Goal: Task Accomplishment & Management: Manage account settings

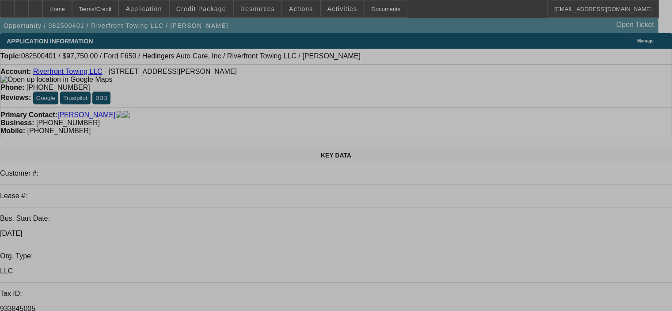
select select "0.15"
select select "2"
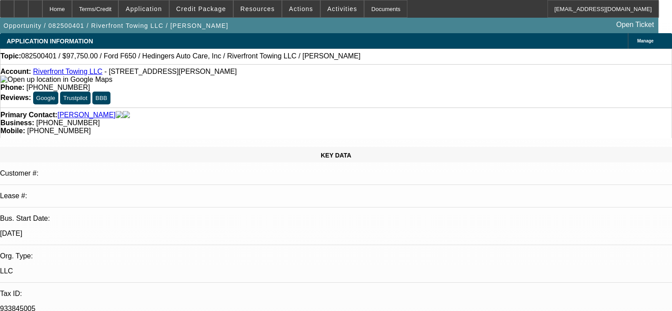
select select "2"
select select "0"
select select "6"
select select "0.15"
select select "2"
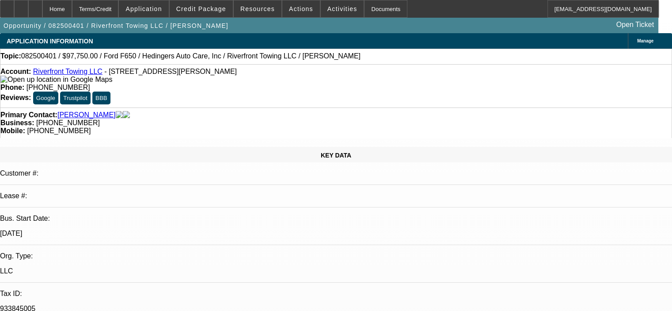
select select "2"
select select "0"
select select "6"
select select "0.15"
select select "2"
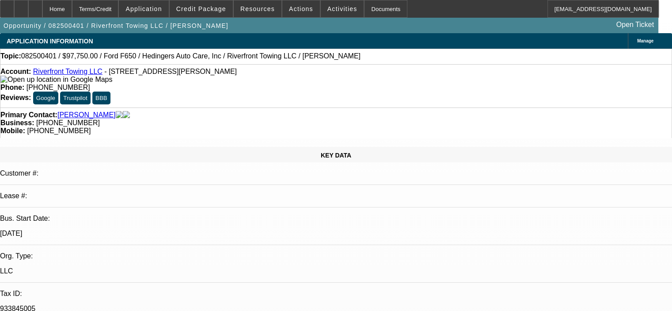
select select "2"
select select "0"
select select "6"
select select "0.15"
select select "2"
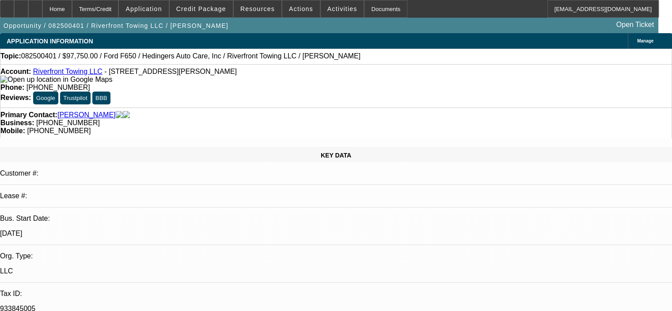
select select "2"
select select "0"
select select "6"
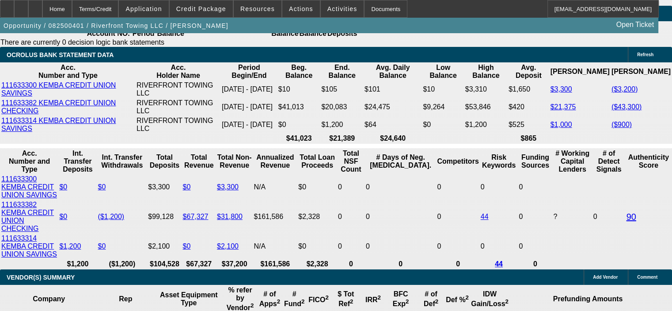
scroll to position [1592, 0]
click at [255, 9] on span "Resources" at bounding box center [257, 8] width 34 height 7
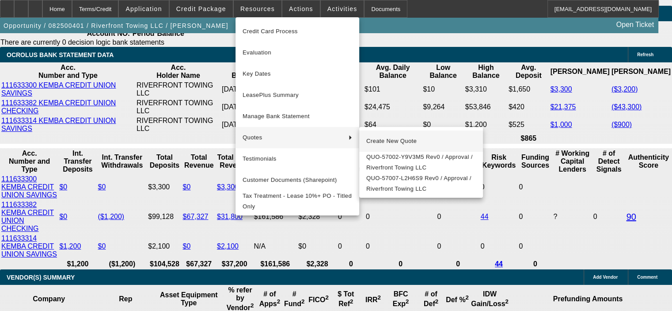
click at [418, 141] on span "Create New Quote" at bounding box center [421, 141] width 110 height 11
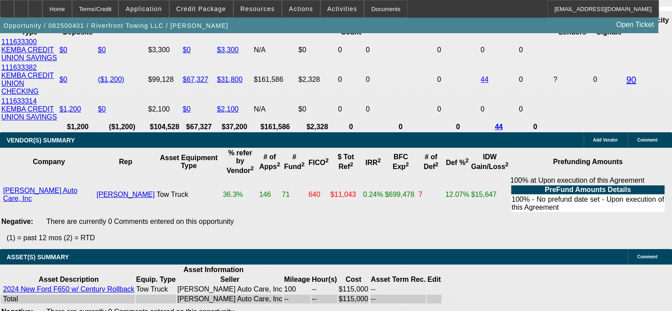
scroll to position [1724, 0]
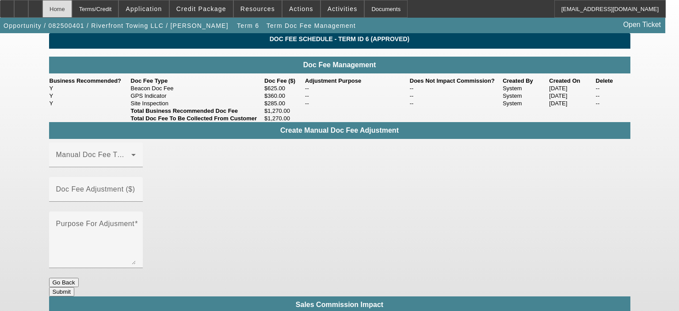
click at [71, 7] on div "Home" at bounding box center [57, 9] width 30 height 18
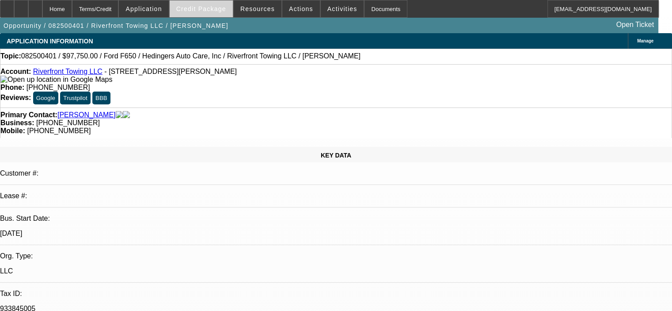
select select "0.15"
select select "2"
select select "0"
select select "6"
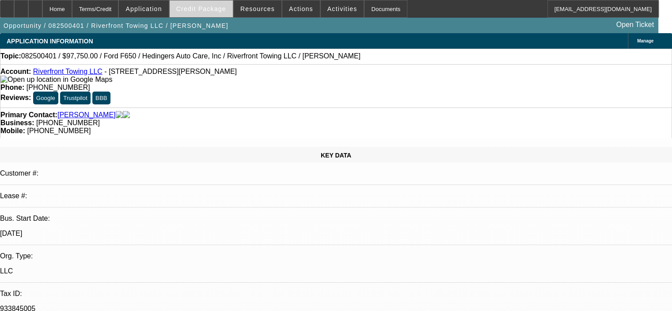
select select "0.15"
select select "2"
select select "0"
select select "6"
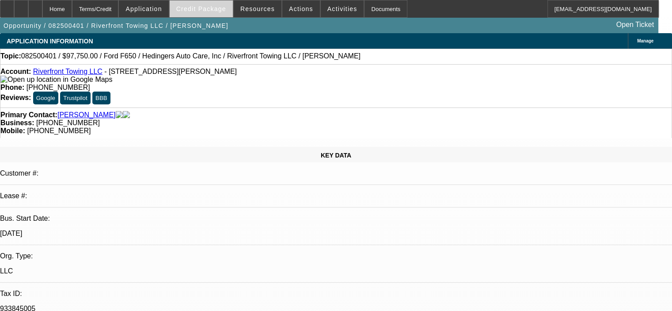
select select "0.15"
select select "2"
select select "0"
select select "6"
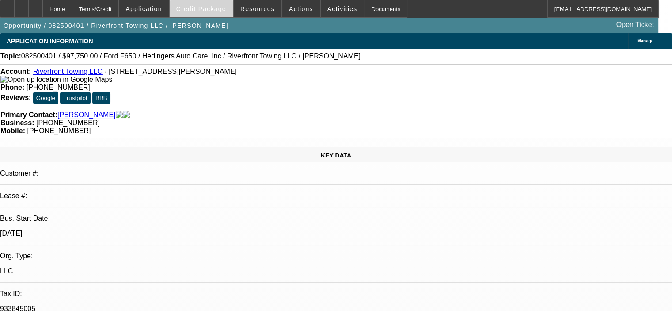
select select "0.15"
select select "2"
select select "0"
select select "6"
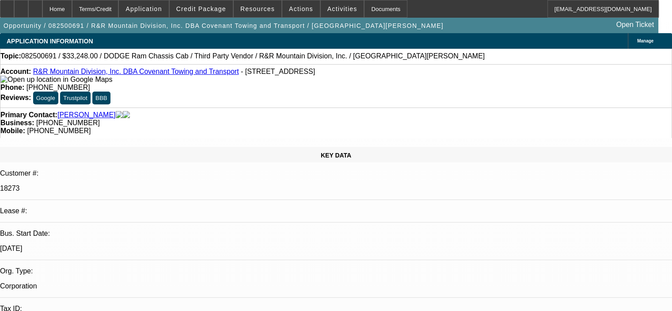
select select "0"
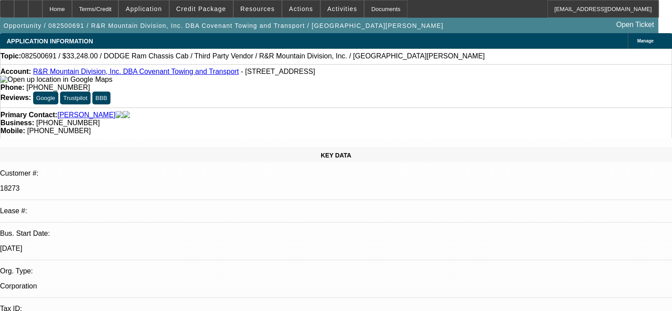
select select "0"
select select "1"
select select "6"
select select "1"
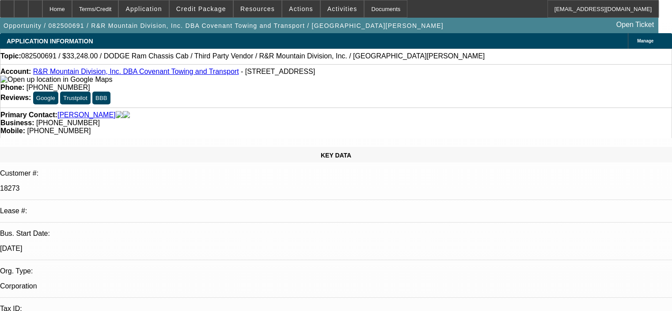
select select "1"
select select "6"
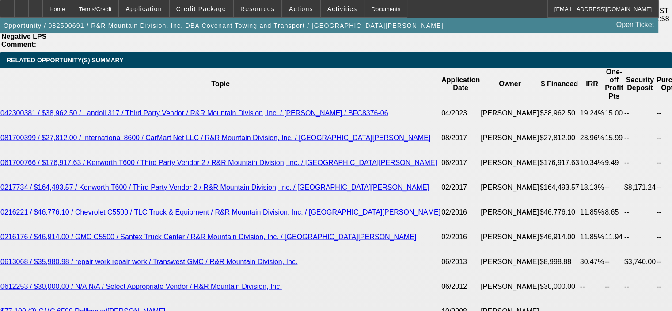
scroll to position [1680, 0]
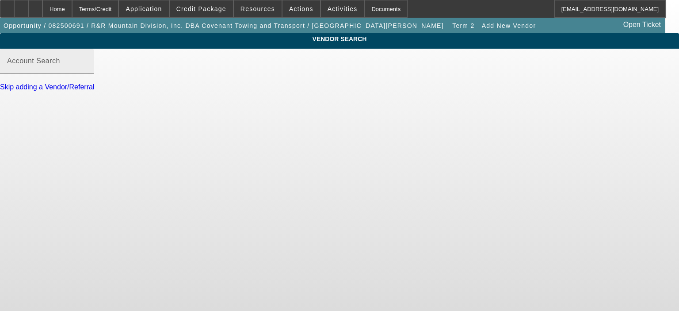
click at [60, 65] on mat-label "Account Search" at bounding box center [33, 61] width 53 height 8
click at [87, 70] on input "Account Search" at bounding box center [47, 64] width 80 height 11
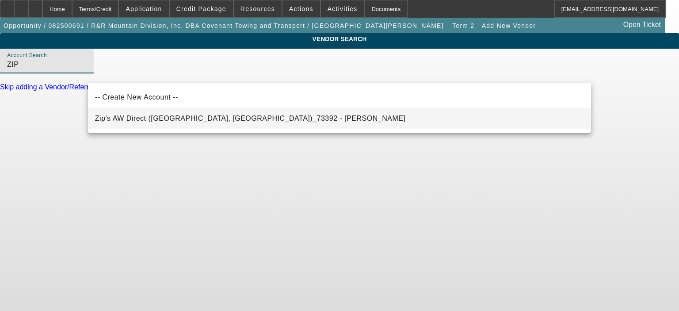
click at [153, 118] on span "Zip's AW Direct ([GEOGRAPHIC_DATA], [GEOGRAPHIC_DATA])_73392 - [PERSON_NAME]" at bounding box center [250, 119] width 311 height 8
type input "Zip's AW Direct ([GEOGRAPHIC_DATA], [GEOGRAPHIC_DATA])_73392 - [PERSON_NAME]"
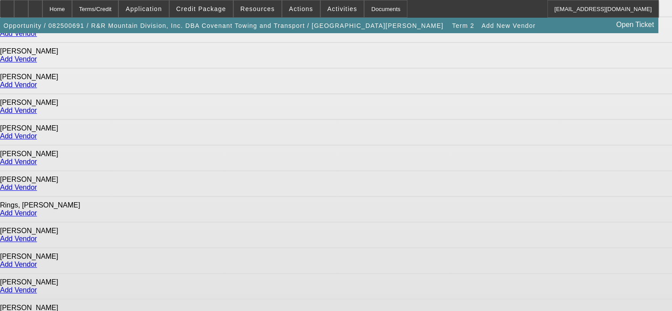
scroll to position [431, 0]
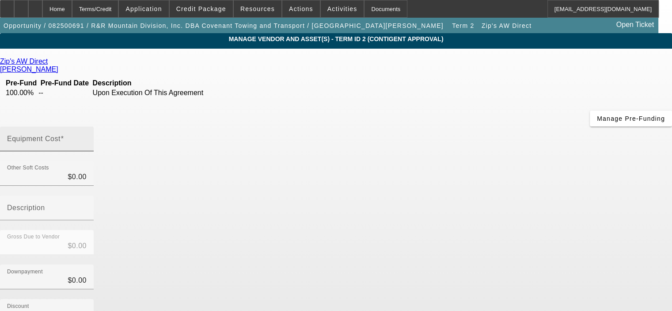
click at [87, 137] on input "Equipment Cost" at bounding box center [47, 142] width 80 height 11
type input "2"
type input "$2.00"
type input "21"
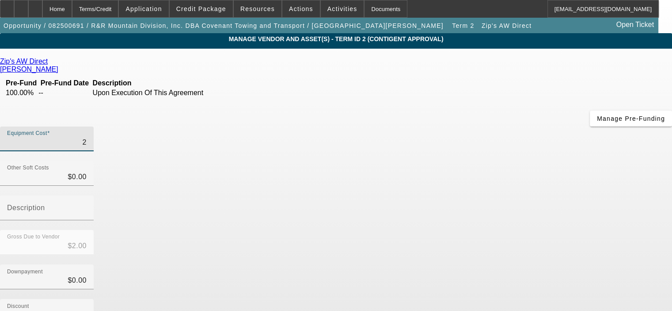
type input "$21.00"
type input "215"
type input "$215.00"
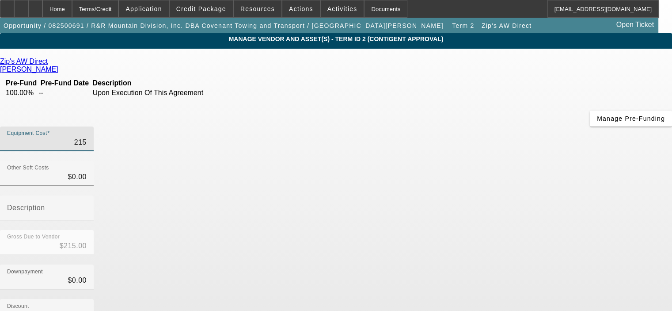
type input "2155"
type input "$2,155.00"
type input "2155.9"
type input "$2,155.90"
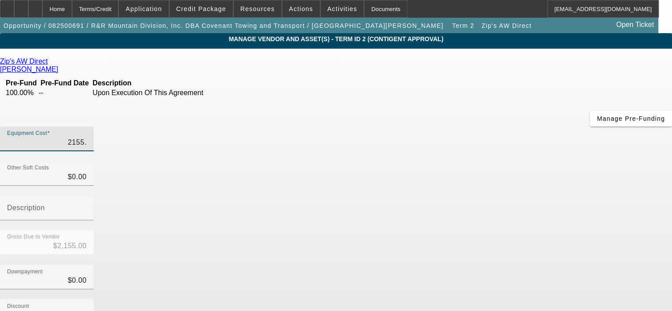
type input "$2,155.90"
type input "2155.99"
type input "$2,155.99"
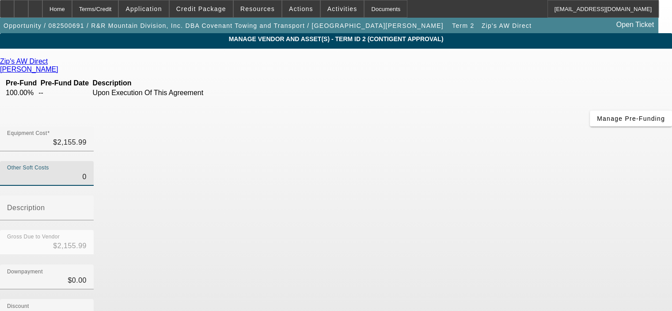
drag, startPoint x: 436, startPoint y: 108, endPoint x: 469, endPoint y: 109, distance: 32.7
click at [469, 161] on div "Other Soft Costs 0 Description" at bounding box center [336, 195] width 672 height 69
type input "3"
type input "$2,158.99"
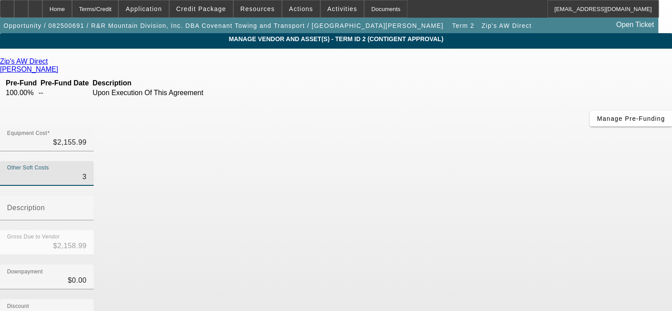
type input "32"
type input "$2,187.99"
type input "327"
type input "$2,482.99"
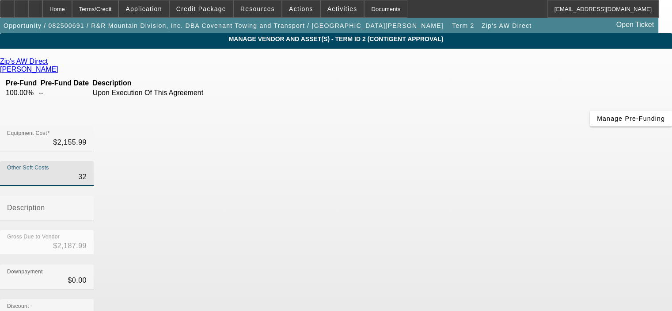
type input "$2,482.99"
type input "327.4"
type input "$2,483.39"
type input "327.42"
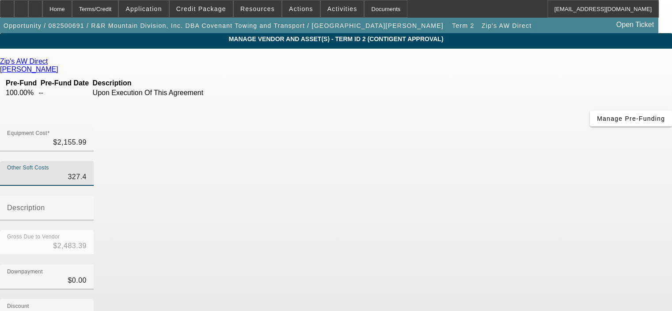
type input "$2,483.41"
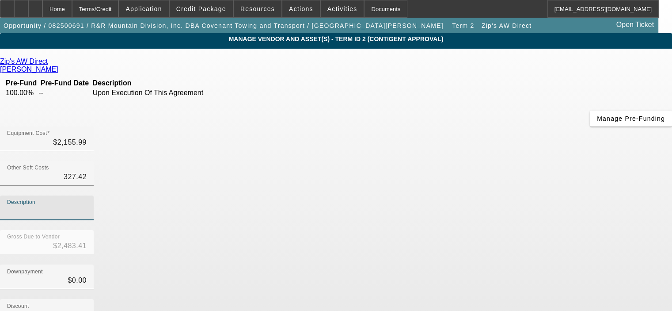
type input "$327.42"
click at [87, 206] on input "Description" at bounding box center [47, 211] width 80 height 11
type input "f"
type input "Freight and Sales Tax"
click at [536, 299] on div "Discount $0.00" at bounding box center [336, 316] width 672 height 34
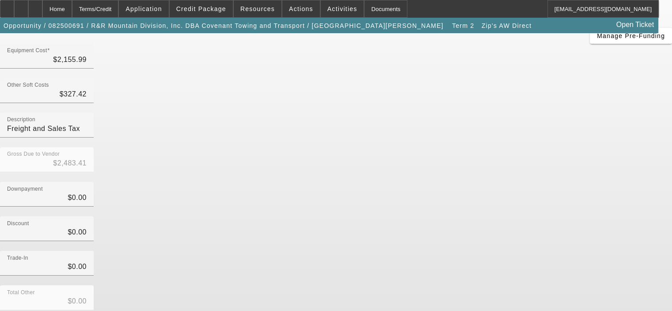
scroll to position [88, 0]
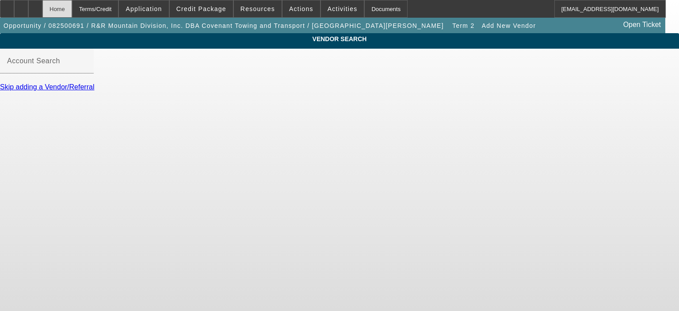
click at [72, 7] on div "Home" at bounding box center [57, 9] width 30 height 18
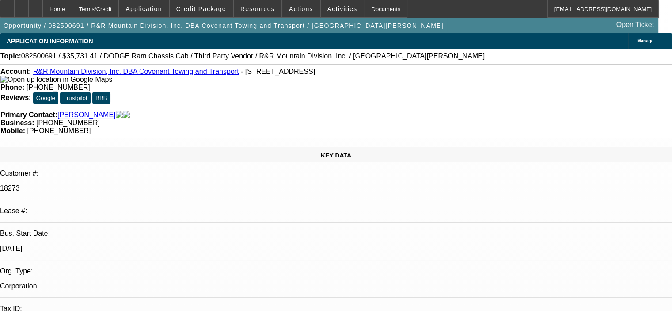
select select "0"
select select "6"
select select "0"
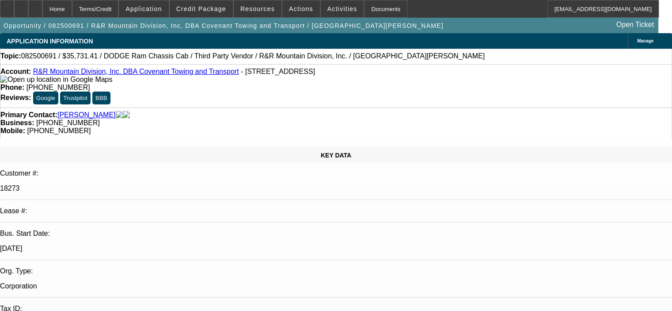
select select "0"
select select "6"
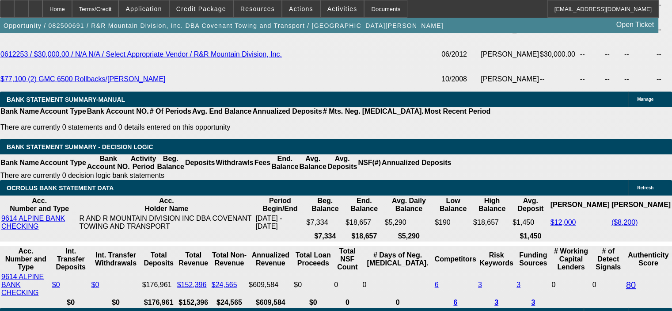
scroll to position [1813, 0]
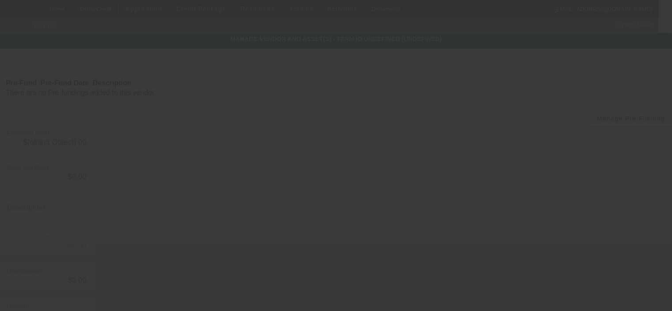
type input "$2,155.99"
type input "$327.42"
type input "Freight and Sales Tax"
type input "$2,483.41"
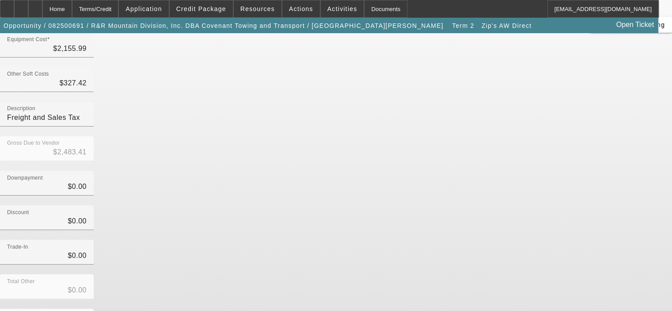
scroll to position [98, 0]
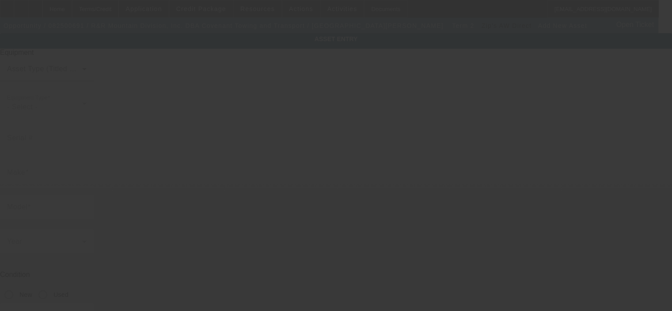
type input "79 Powerline Rd"
type input "Rifle"
type input "81650"
type input "Garfield"
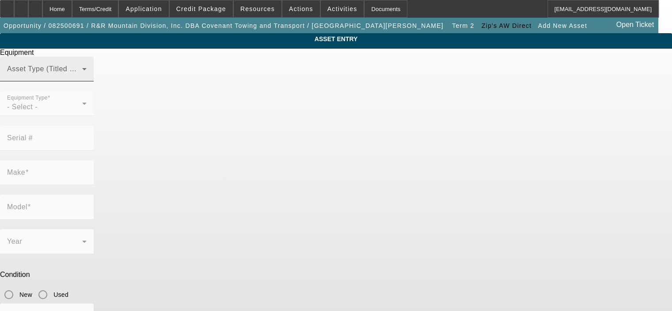
click at [87, 81] on div "Asset Type (Titled or Non-Titled)" at bounding box center [47, 69] width 80 height 25
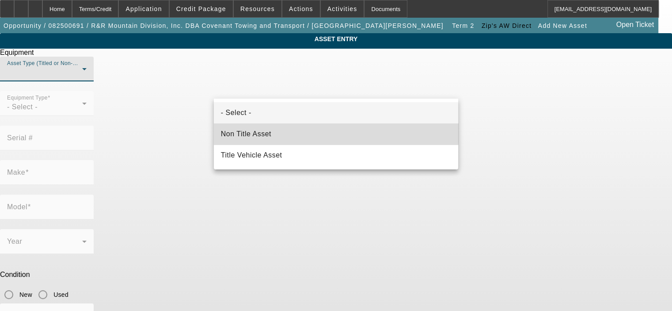
click at [328, 131] on mat-option "Non Title Asset" at bounding box center [336, 133] width 244 height 21
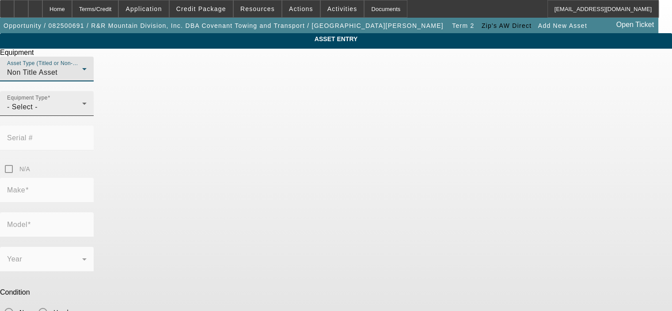
click at [82, 112] on div "- Select -" at bounding box center [44, 107] width 75 height 11
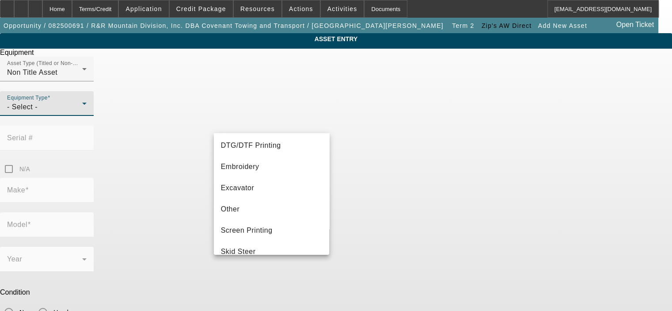
scroll to position [136, 0]
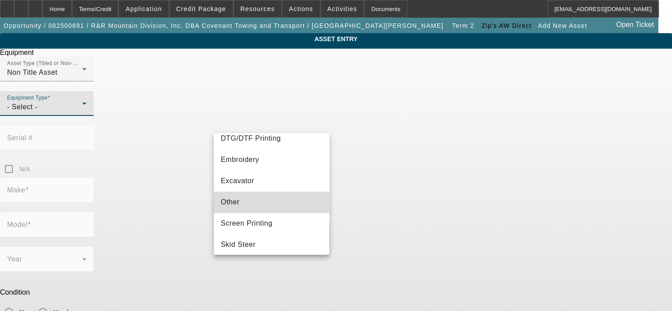
click at [287, 202] on mat-option "Other" at bounding box center [272, 201] width 116 height 21
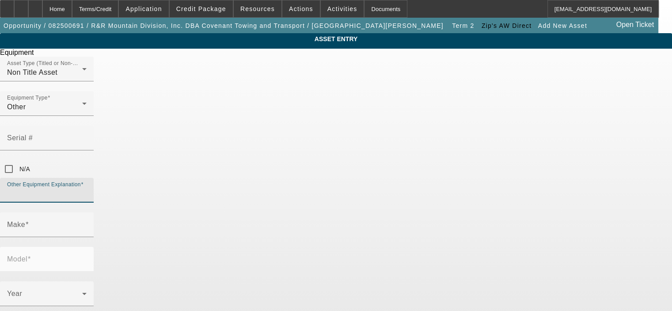
click at [87, 188] on input "Other Equipment Explanation" at bounding box center [47, 193] width 80 height 11
type input "Dolly Set"
click at [87, 223] on input "Make" at bounding box center [47, 228] width 80 height 11
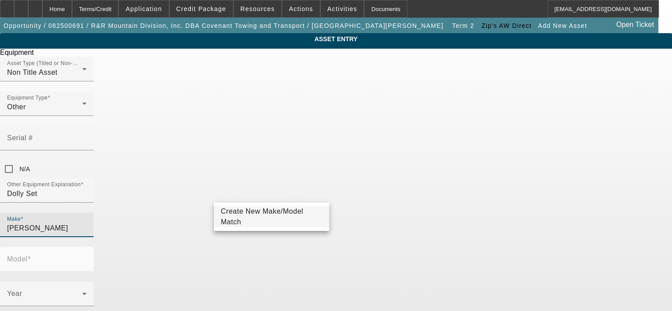
type input "Collins"
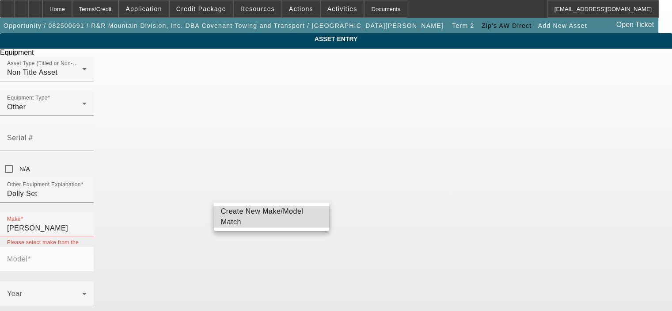
click at [281, 221] on span "Create New Make/Model Match" at bounding box center [272, 216] width 102 height 21
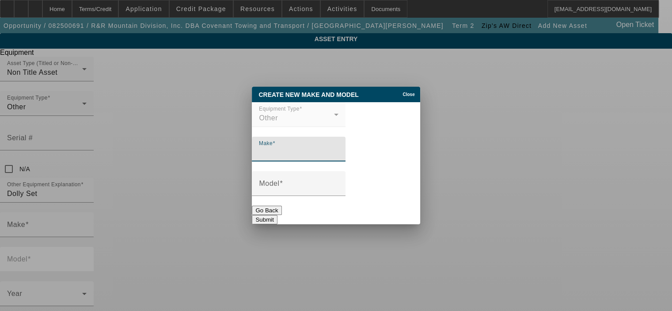
type input "c"
type input "Collins"
click at [294, 184] on input "Model" at bounding box center [299, 187] width 80 height 11
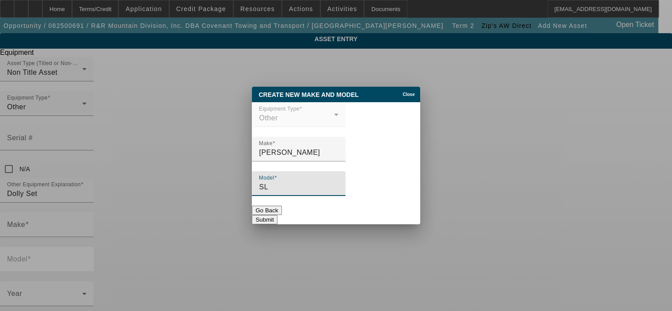
type input "S"
type input "Dolly Set"
click at [277, 215] on button "Submit" at bounding box center [264, 219] width 25 height 9
type input "Collins"
type input "Dolly Set"
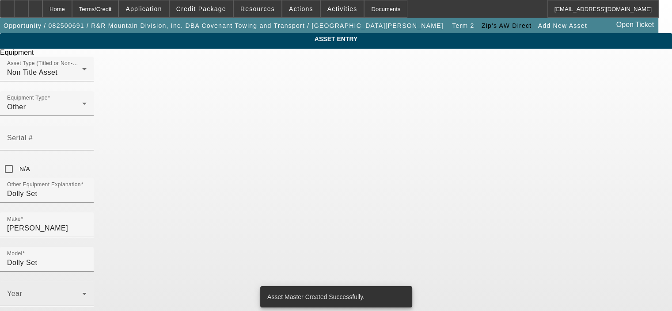
click at [90, 288] on icon at bounding box center [84, 293] width 11 height 11
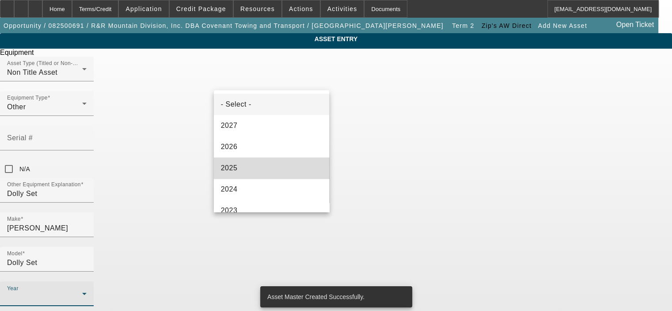
click at [279, 170] on mat-option "2025" at bounding box center [272, 167] width 116 height 21
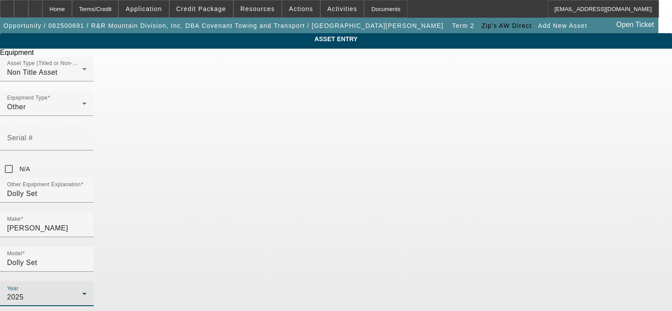
type input "0"
radio input "true"
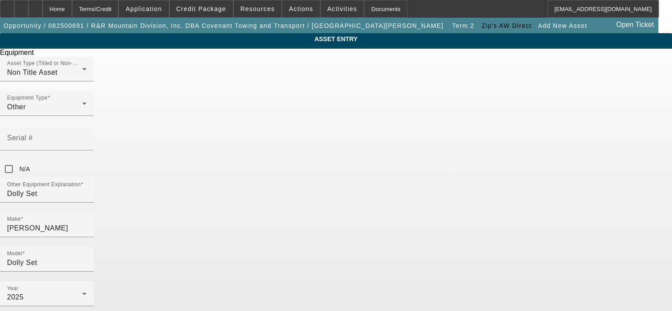
type textarea "Dolly Set"
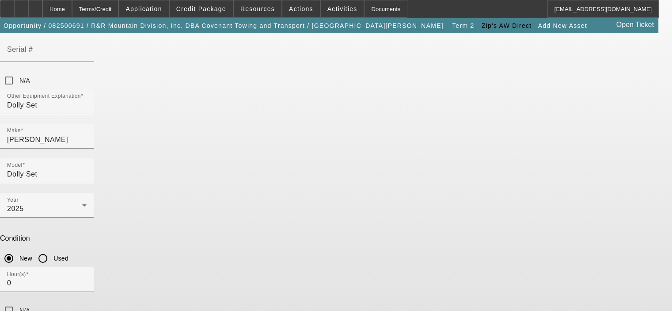
scroll to position [92, 0]
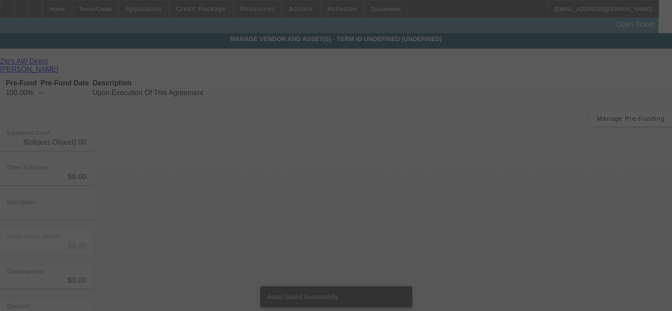
type input "$2,155.99"
type input "$327.42"
type input "Freight and Sales Tax"
type input "$2,483.41"
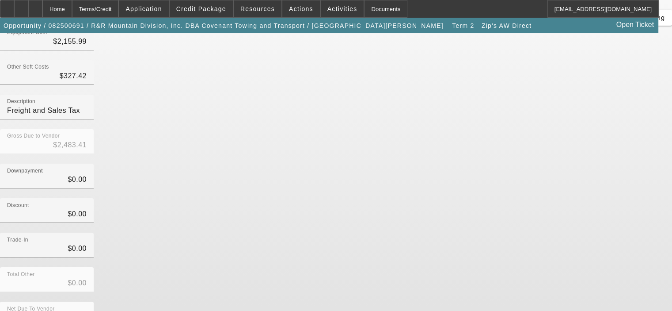
scroll to position [101, 0]
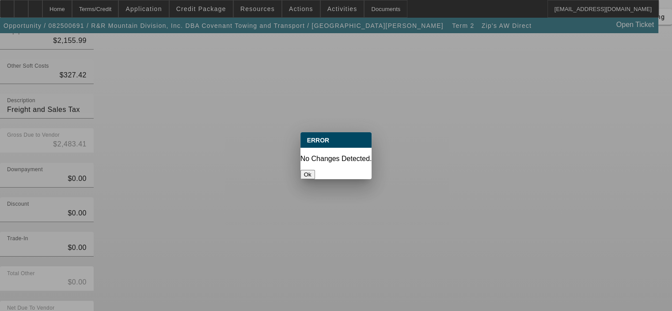
click at [315, 170] on button "Ok" at bounding box center [308, 174] width 15 height 9
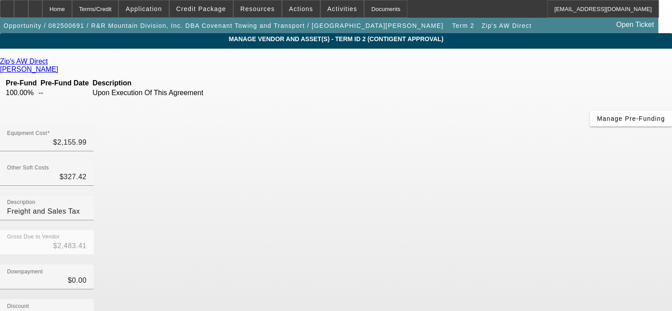
scroll to position [101, 0]
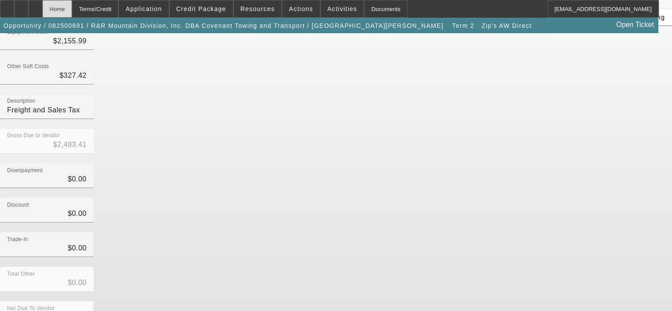
click at [72, 14] on div "Home" at bounding box center [57, 9] width 30 height 18
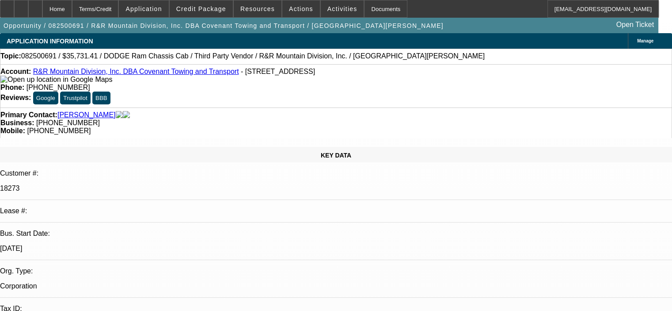
select select "0"
select select "6"
select select "0"
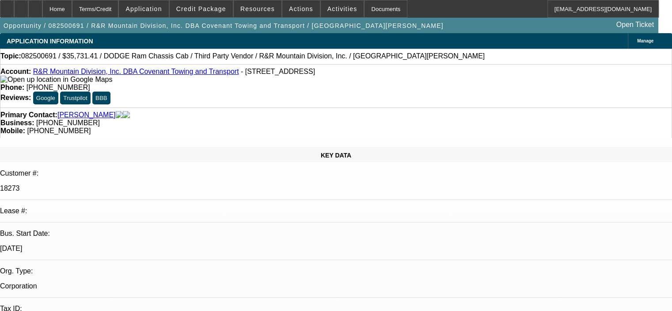
select select "0"
select select "6"
click at [21, 6] on icon at bounding box center [21, 6] width 0 height 0
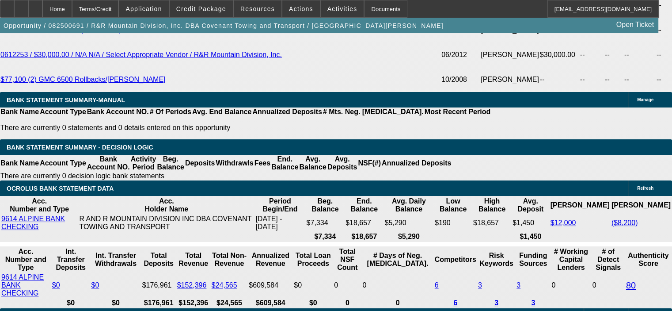
scroll to position [1857, 0]
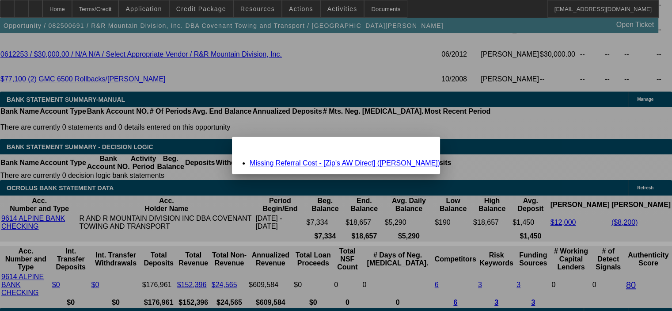
click at [423, 147] on span "Close" at bounding box center [429, 144] width 12 height 5
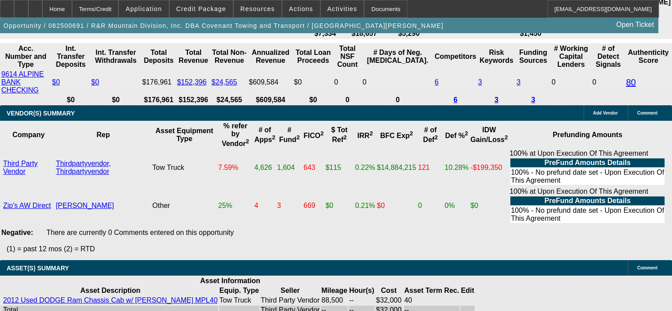
scroll to position [2122, 0]
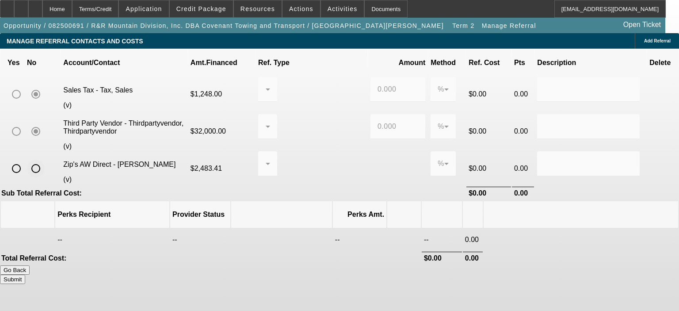
click at [45, 161] on input "radio" at bounding box center [36, 169] width 18 height 18
radio input "true"
click at [25, 275] on button "Submit" at bounding box center [12, 279] width 25 height 9
type input "0.000"
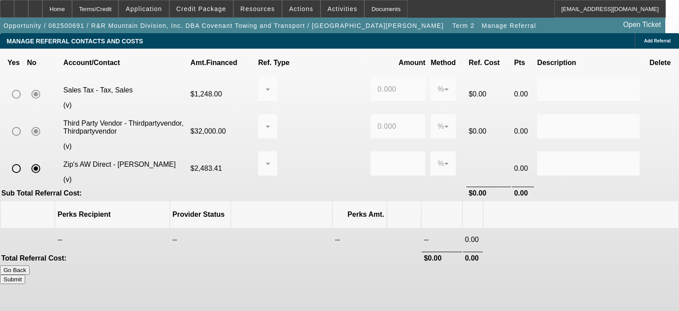
type input "0.000"
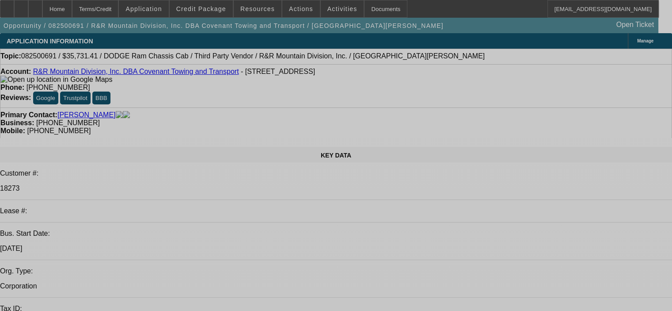
select select "0"
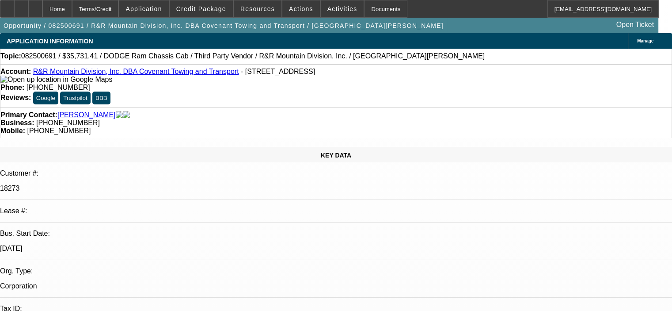
select select "0"
select select "6"
select select "0"
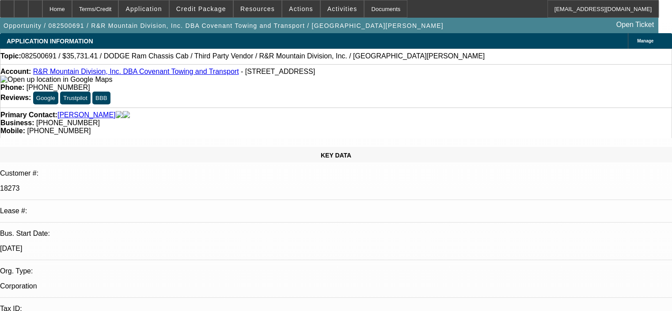
select select "0"
select select "6"
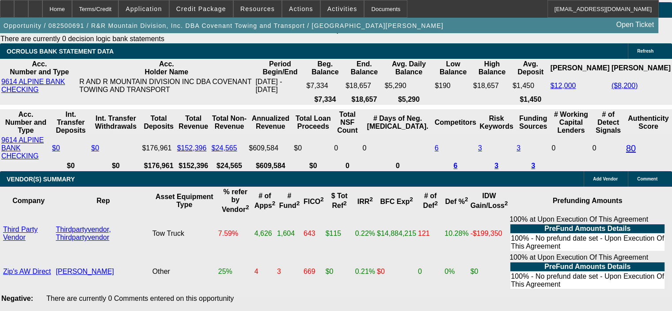
scroll to position [1989, 0]
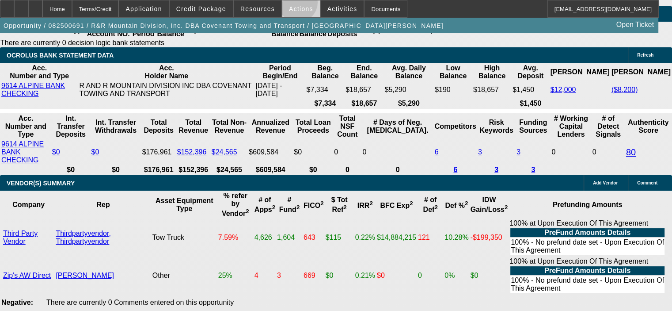
click at [293, 4] on span at bounding box center [301, 8] width 38 height 21
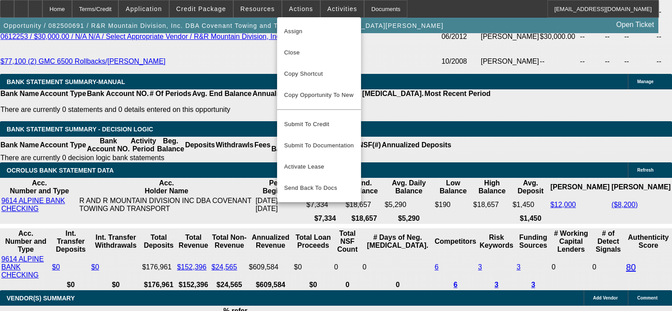
scroll to position [1857, 0]
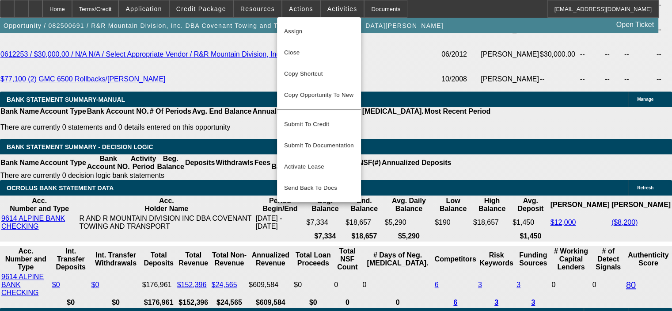
click at [218, 8] on div at bounding box center [336, 155] width 672 height 311
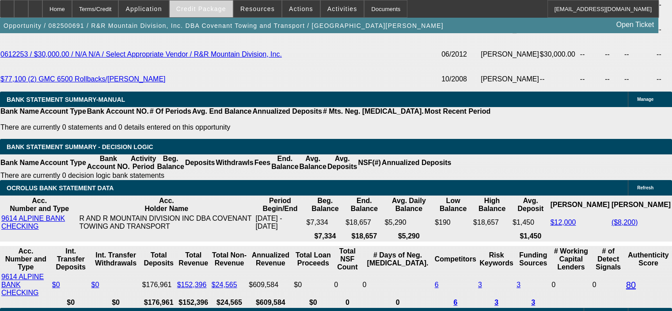
click at [216, 7] on span "Credit Package" at bounding box center [201, 8] width 50 height 7
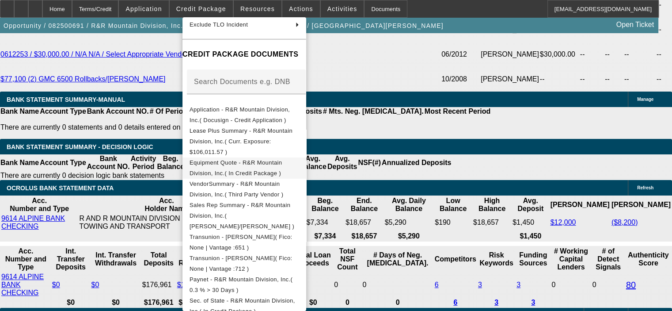
scroll to position [94, 0]
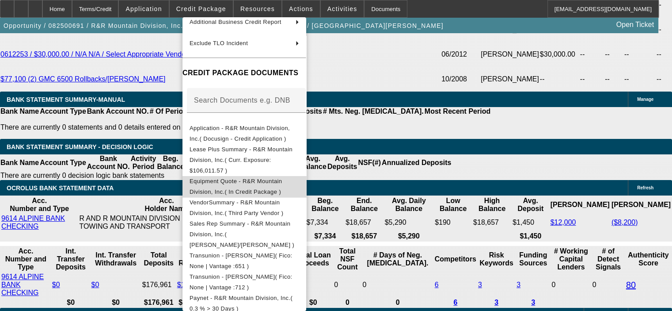
click at [284, 176] on span "Equipment Quote - R&R Mountain Division, Inc.( In Credit Package )" at bounding box center [245, 186] width 110 height 21
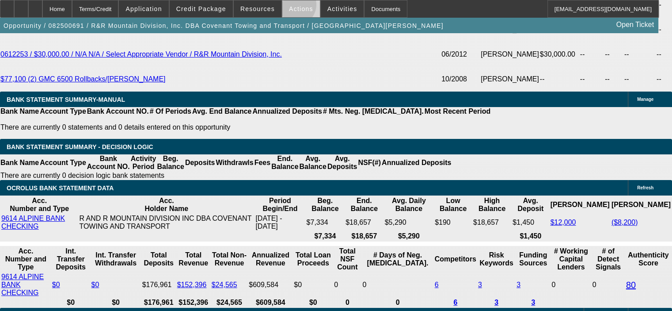
click at [290, 7] on span "Actions" at bounding box center [301, 8] width 24 height 7
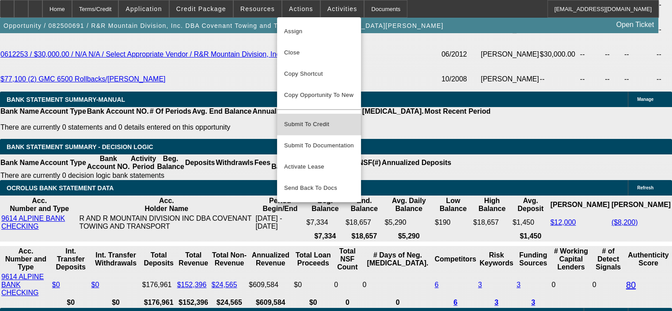
click at [311, 119] on span "Submit To Credit" at bounding box center [319, 124] width 70 height 11
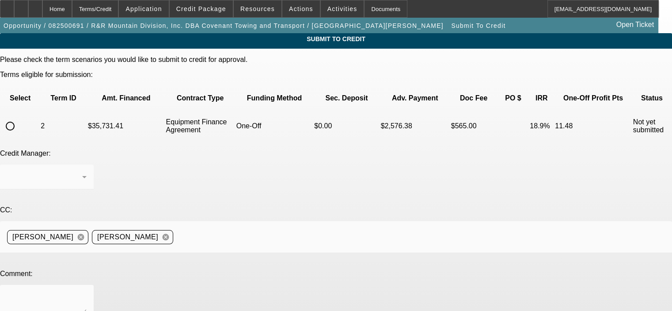
click at [19, 117] on input "radio" at bounding box center [10, 126] width 18 height 18
radio input "true"
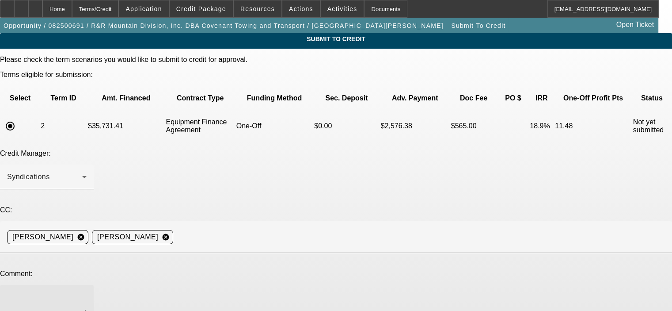
click at [87, 292] on textarea at bounding box center [47, 302] width 80 height 21
type textarea "George, PPS Invoice and title copy are now in CRM and the customer would like t…"
click at [328, 149] on div "Credit Manager: Syndications" at bounding box center [336, 174] width 672 height 50
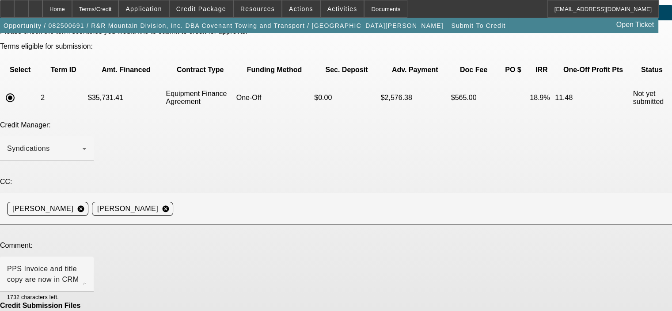
scroll to position [44, 0]
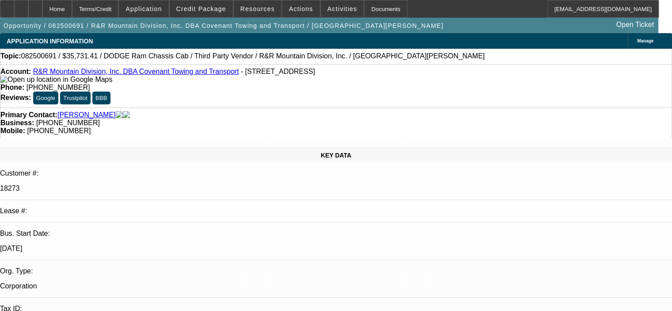
select select "0"
select select "6"
select select "0"
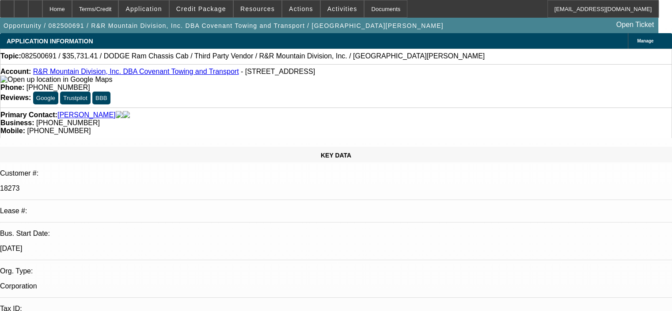
select select "0"
select select "6"
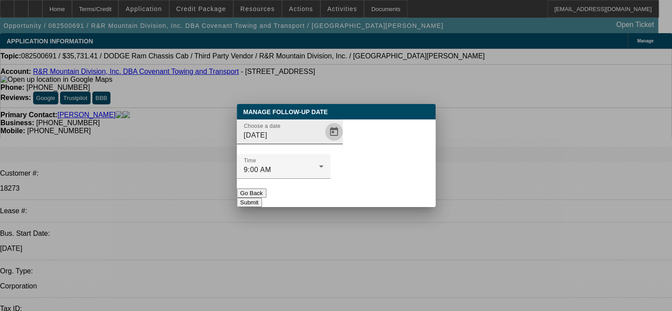
click at [324, 142] on span "Open calendar" at bounding box center [334, 131] width 21 height 21
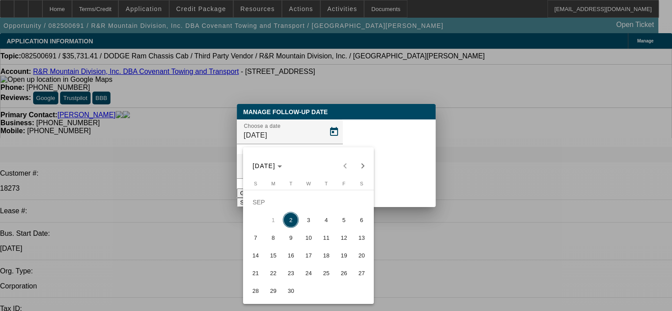
click at [290, 242] on span "9" at bounding box center [291, 237] width 16 height 16
type input "9/9/2025"
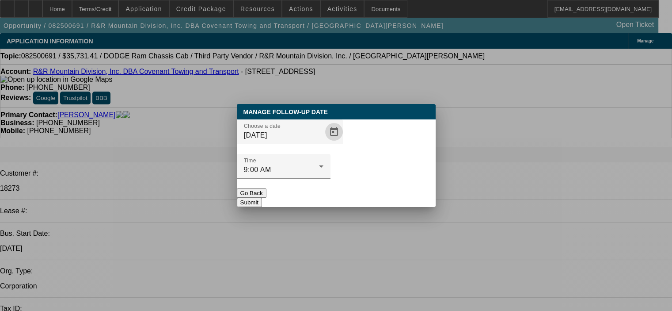
click at [262, 198] on button "Submit" at bounding box center [249, 202] width 25 height 9
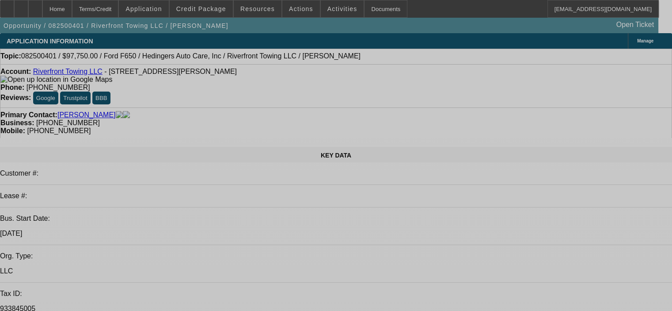
select select "0.15"
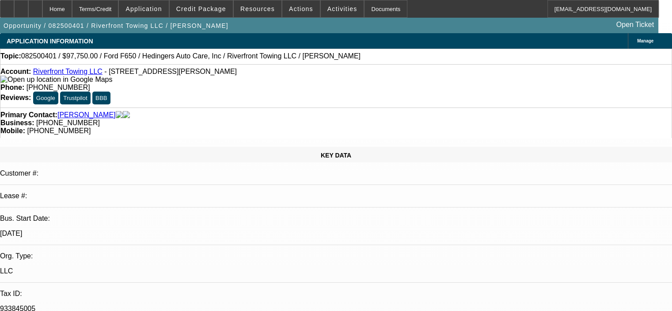
select select "2"
select select "0"
select select "6"
select select "0.15"
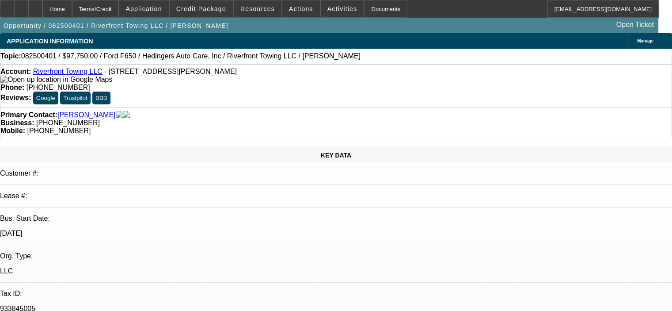
select select "2"
select select "0"
select select "6"
select select "0.15"
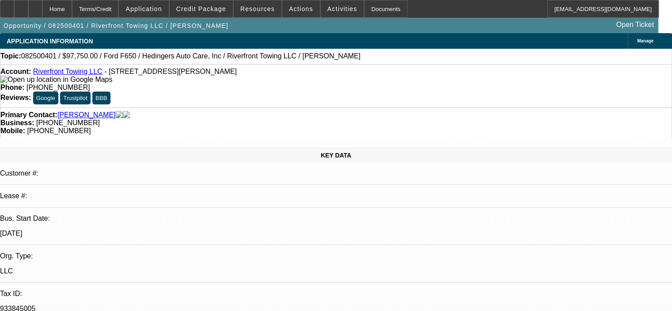
select select "2"
select select "0"
select select "6"
select select "0.15"
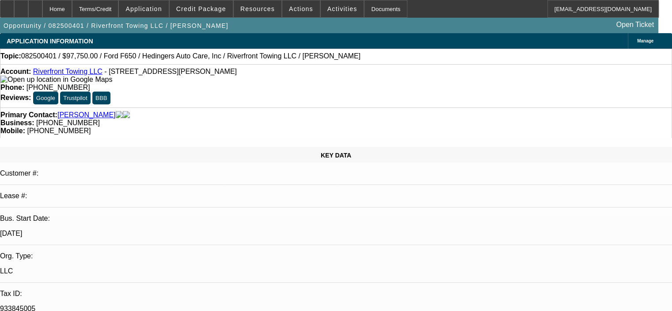
select select "2"
select select "0"
select select "6"
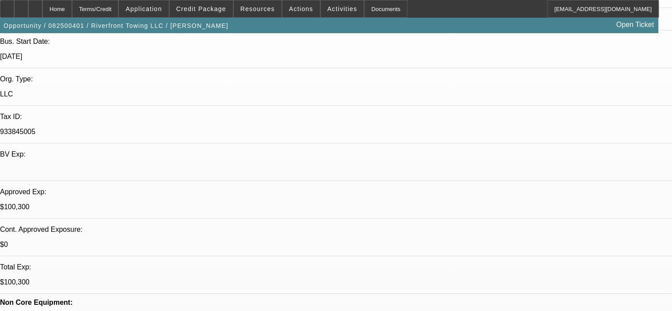
scroll to position [44, 0]
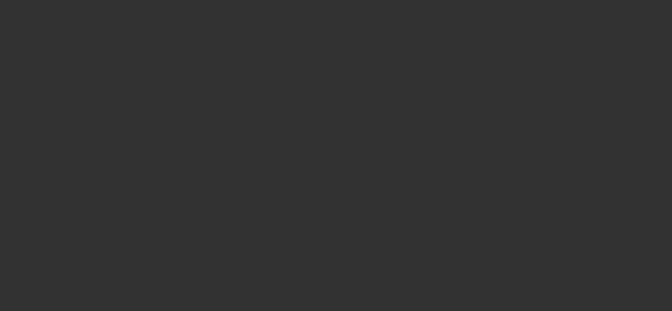
scroll to position [0, 0]
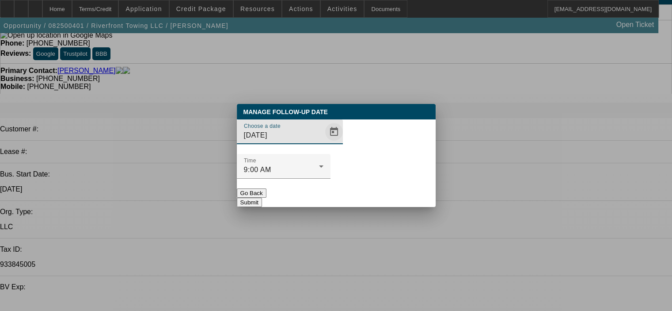
click at [324, 142] on span "Open calendar" at bounding box center [334, 131] width 21 height 21
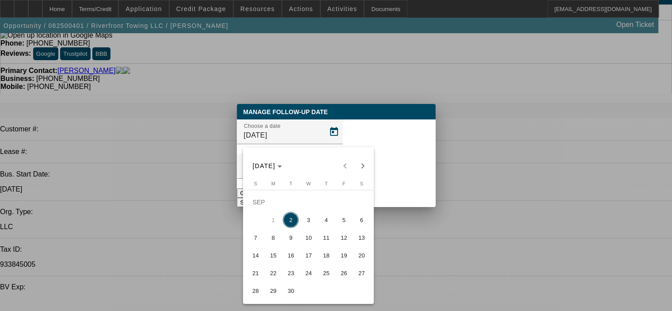
click at [292, 240] on span "9" at bounding box center [291, 237] width 16 height 16
type input "[DATE]"
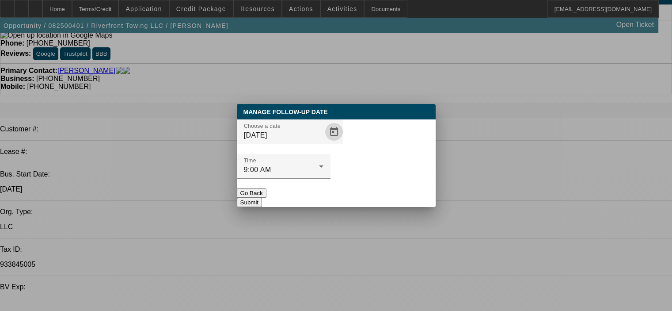
drag, startPoint x: 352, startPoint y: 208, endPoint x: 369, endPoint y: 187, distance: 26.7
click at [352, 208] on div at bounding box center [336, 155] width 672 height 311
click at [262, 198] on button "Submit" at bounding box center [249, 202] width 25 height 9
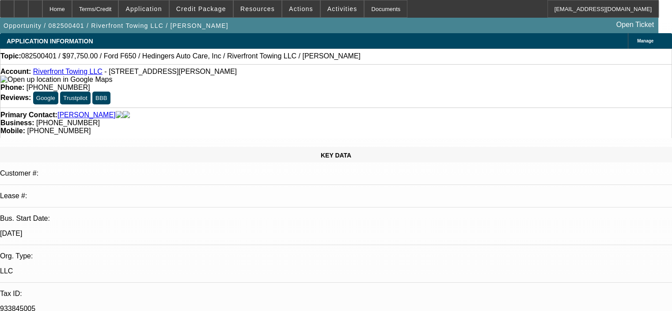
scroll to position [44, 0]
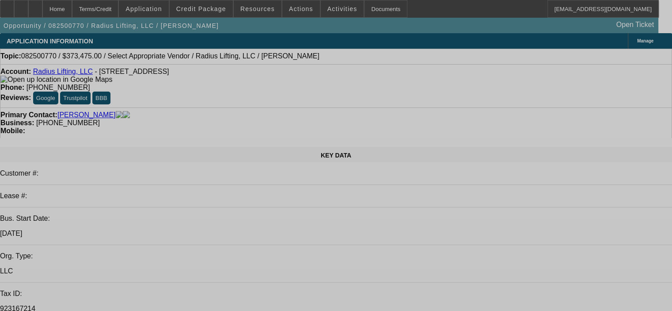
select select "0"
select select "2"
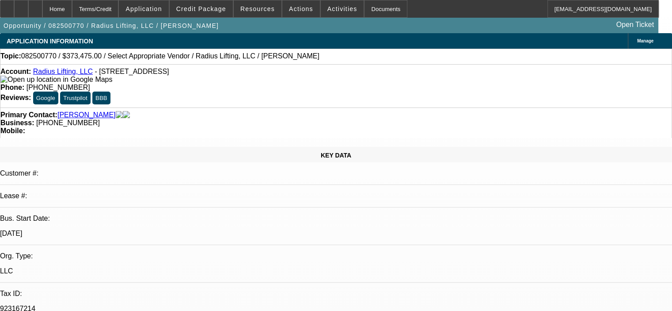
select select "0.1"
select select "4"
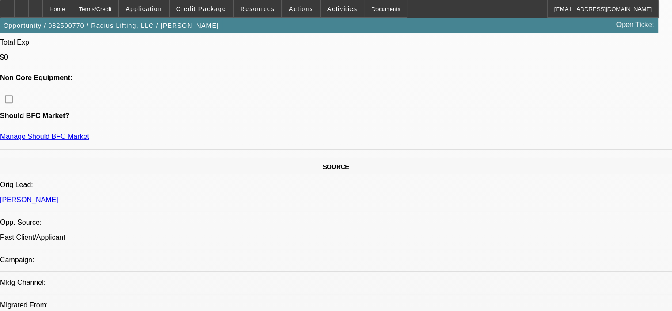
scroll to position [309, 0]
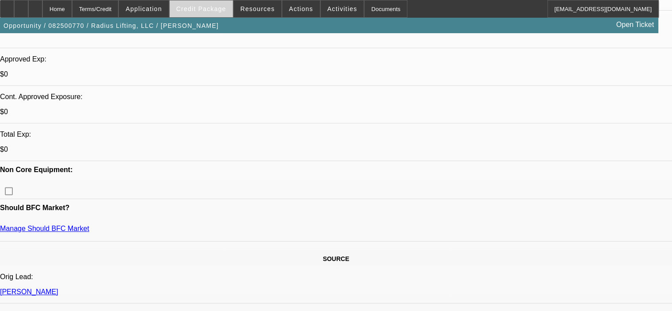
click at [221, 10] on span "Credit Package" at bounding box center [201, 8] width 50 height 7
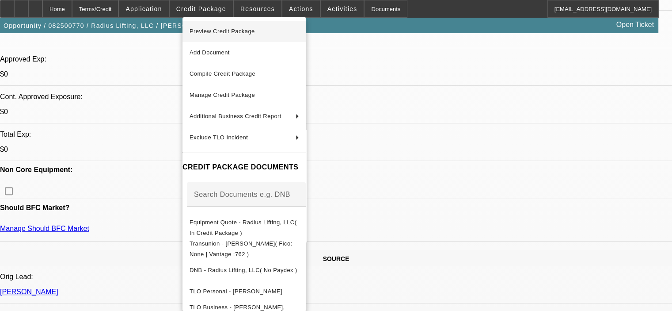
click at [239, 29] on span "Preview Credit Package" at bounding box center [222, 31] width 65 height 7
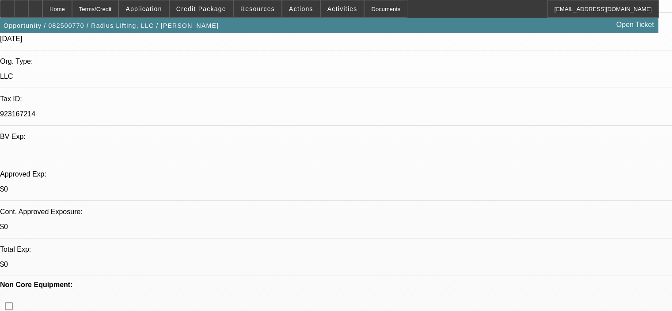
scroll to position [177, 0]
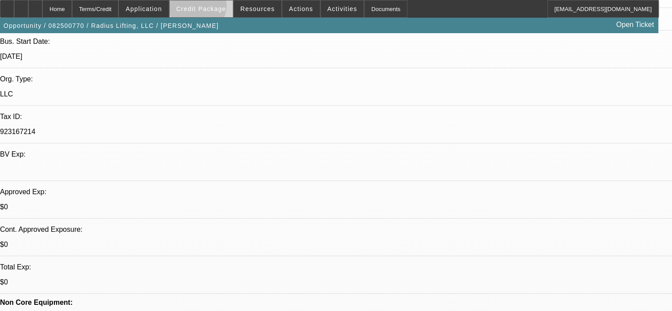
click at [210, 8] on span "Credit Package" at bounding box center [201, 8] width 50 height 7
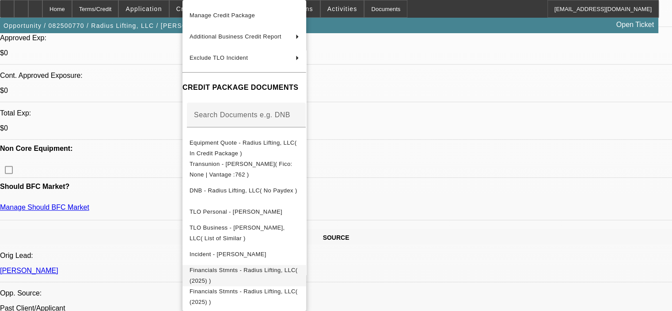
scroll to position [354, 0]
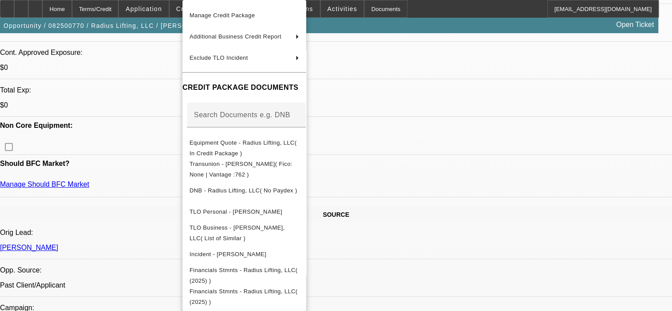
click at [535, 238] on div at bounding box center [336, 155] width 672 height 311
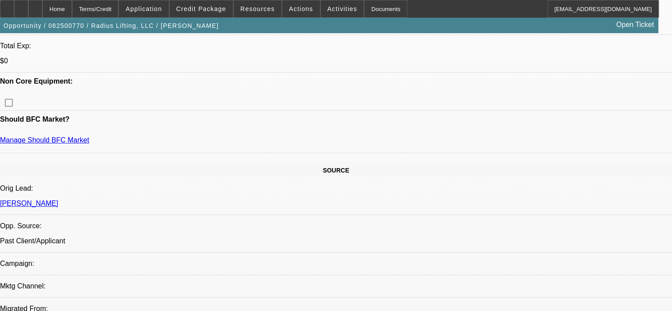
scroll to position [442, 0]
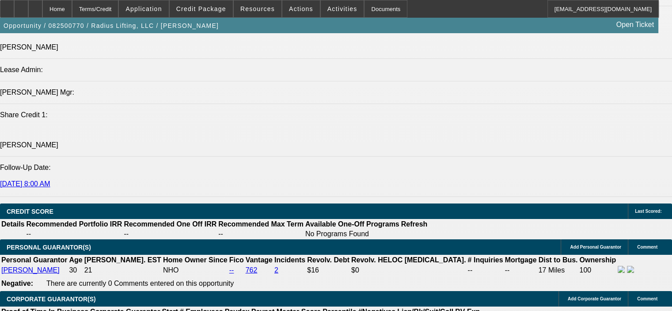
scroll to position [1105, 0]
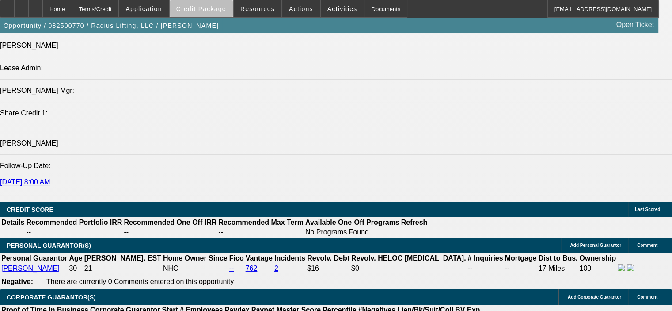
click at [226, 8] on span "Credit Package" at bounding box center [201, 8] width 50 height 7
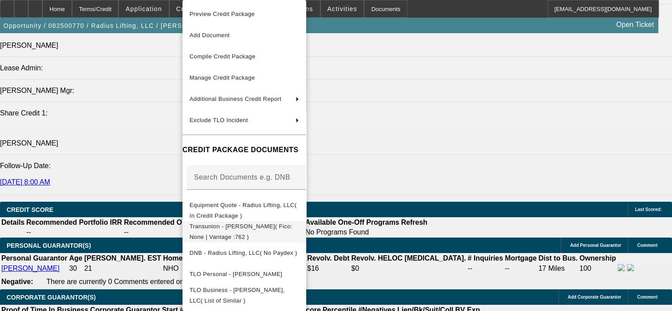
click at [263, 233] on span "Transunion - Ginn, Isaac( Fico: None | Vantage :762 )" at bounding box center [245, 231] width 110 height 21
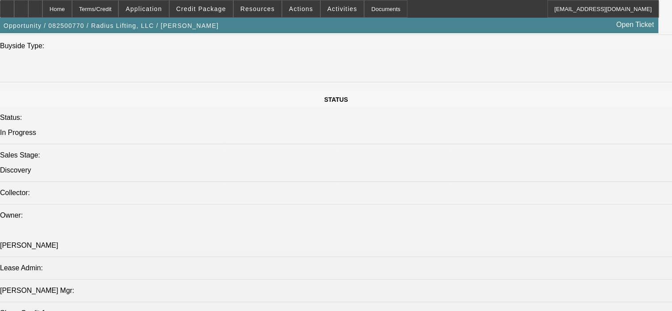
scroll to position [884, 0]
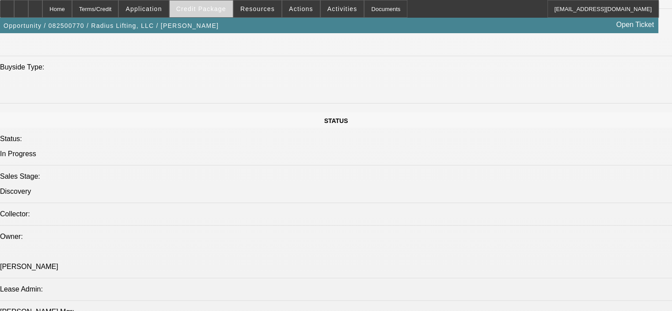
click at [206, 8] on span "Credit Package" at bounding box center [201, 8] width 50 height 7
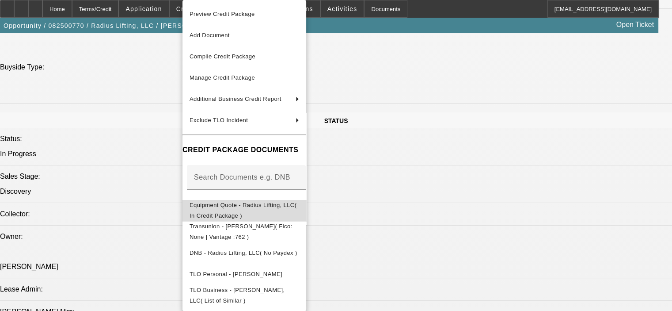
click at [258, 202] on span "Equipment Quote - Radius Lifting, LLC( In Credit Package )" at bounding box center [245, 210] width 110 height 21
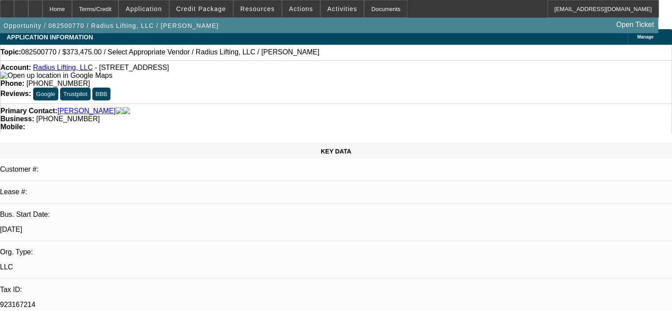
scroll to position [0, 0]
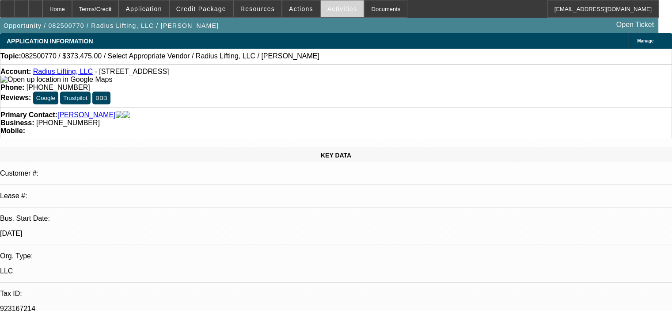
click at [329, 8] on span "Activities" at bounding box center [343, 8] width 30 height 7
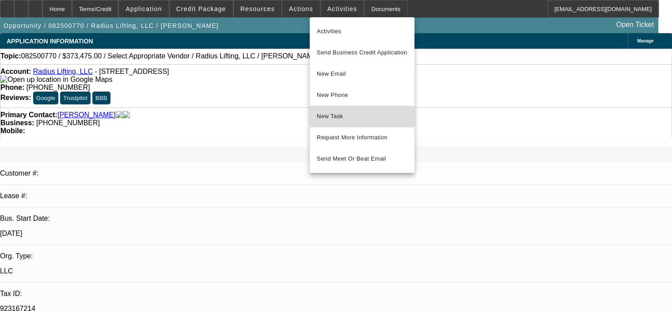
click at [320, 118] on span "New Task" at bounding box center [362, 116] width 91 height 11
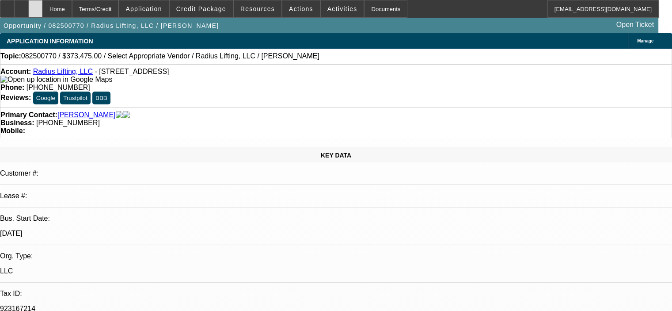
click at [35, 6] on icon at bounding box center [35, 6] width 0 height 0
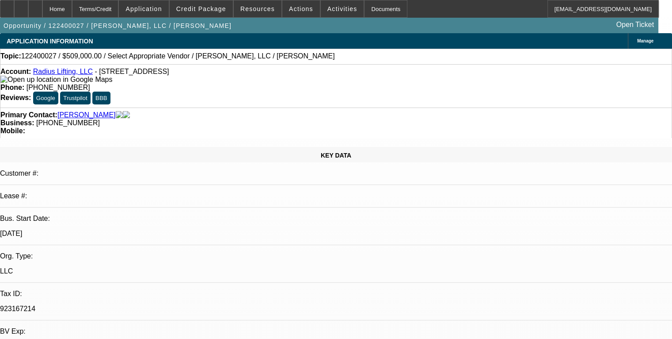
select select "0"
select select "2"
select select "0.1"
select select "4"
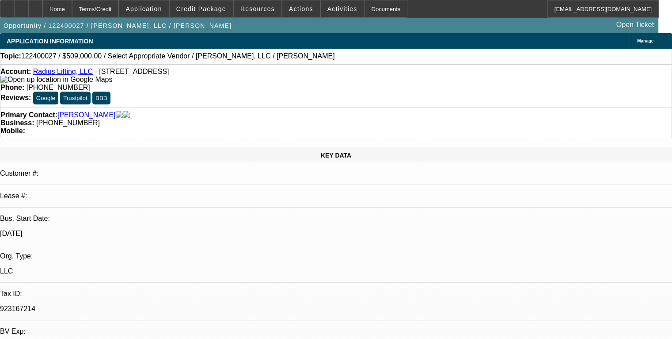
click at [202, 7] on span "Credit Package" at bounding box center [201, 8] width 50 height 7
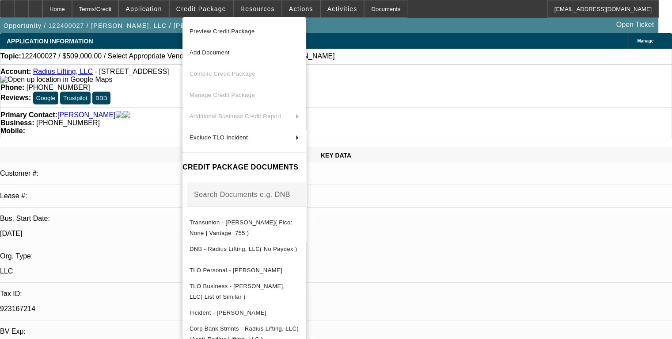
click at [355, 267] on div at bounding box center [336, 169] width 672 height 339
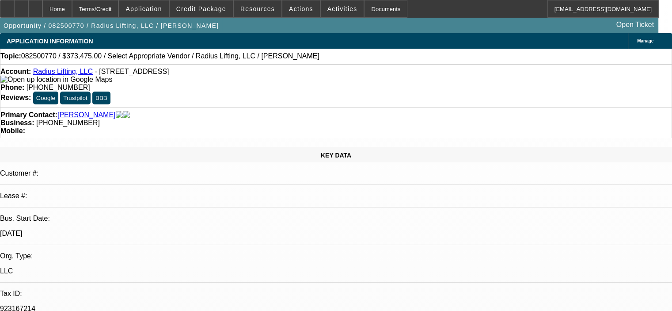
select select "0"
select select "2"
select select "0.1"
select select "4"
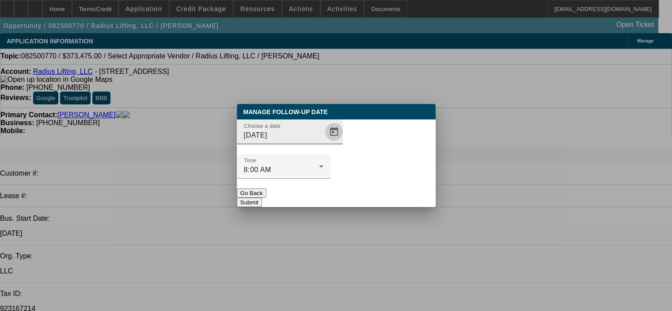
click at [324, 142] on span "Open calendar" at bounding box center [334, 131] width 21 height 21
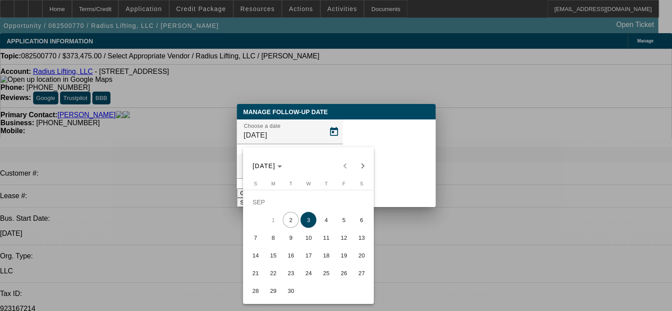
click at [292, 259] on span "16" at bounding box center [291, 255] width 16 height 16
type input "9/16/2025"
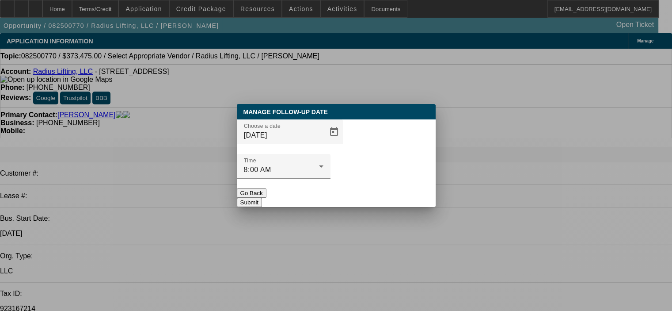
click at [262, 198] on button "Submit" at bounding box center [249, 202] width 25 height 9
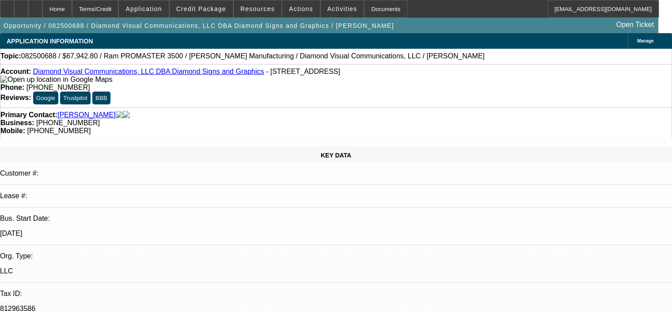
select select "0.1"
select select "0"
select select "3"
select select "0"
select select "6"
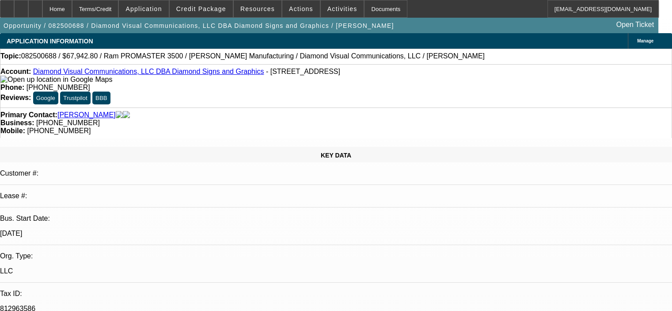
select select "0.1"
select select "0"
select select "3"
select select "0"
select select "6"
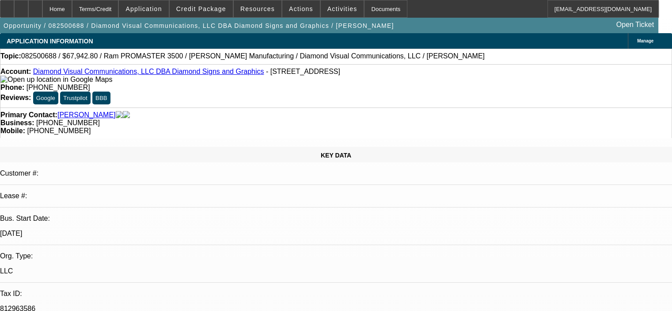
select select "0"
select select "6"
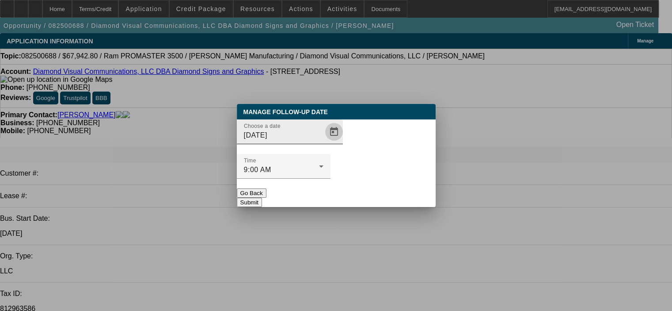
click at [324, 142] on span "Open calendar" at bounding box center [334, 131] width 21 height 21
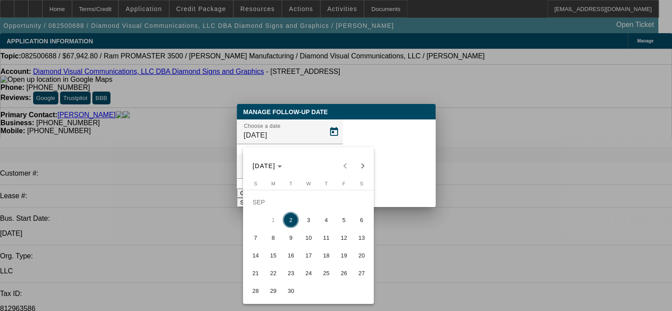
click at [293, 241] on span "9" at bounding box center [291, 237] width 16 height 16
type input "9/9/2025"
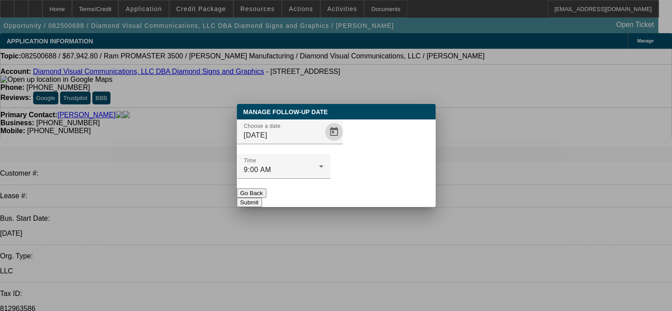
click at [262, 198] on button "Submit" at bounding box center [249, 202] width 25 height 9
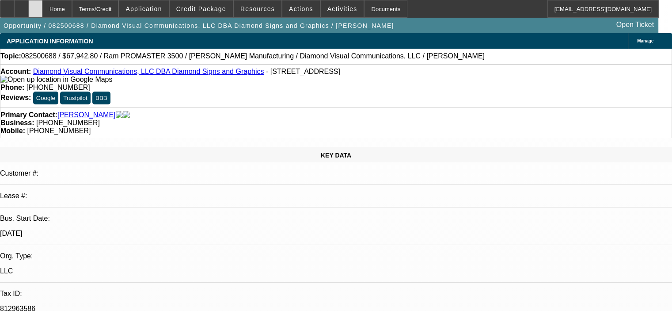
click at [42, 11] on div at bounding box center [35, 9] width 14 height 18
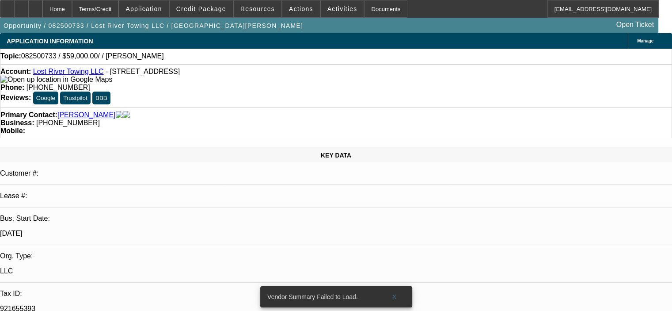
select select "0"
select select "2"
select select "0.1"
select select "4"
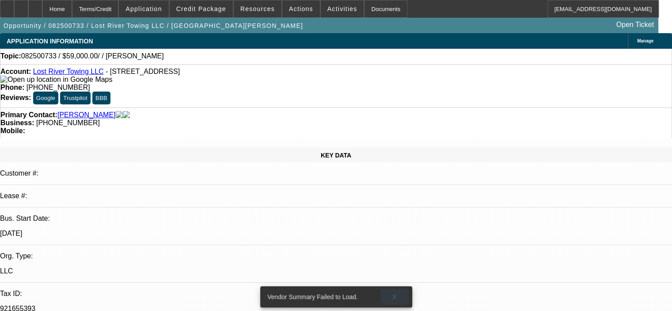
click at [395, 293] on span "X" at bounding box center [394, 296] width 5 height 7
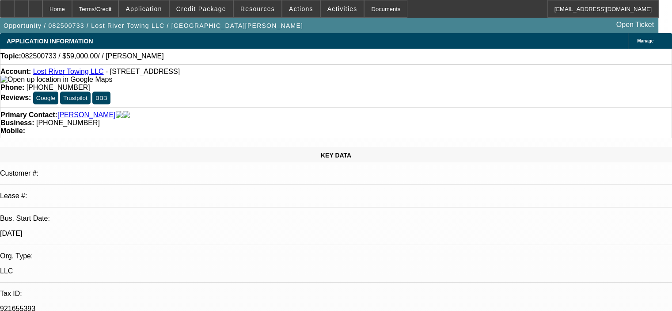
click at [215, 13] on span at bounding box center [201, 8] width 63 height 21
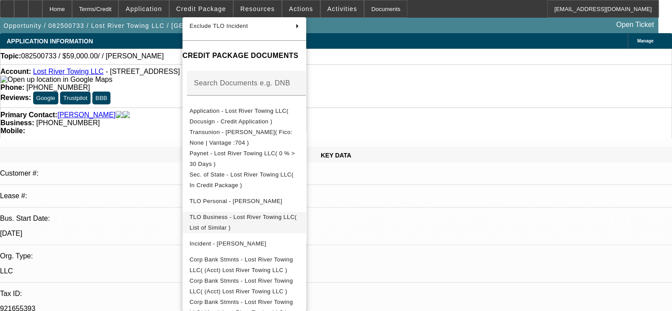
scroll to position [125, 0]
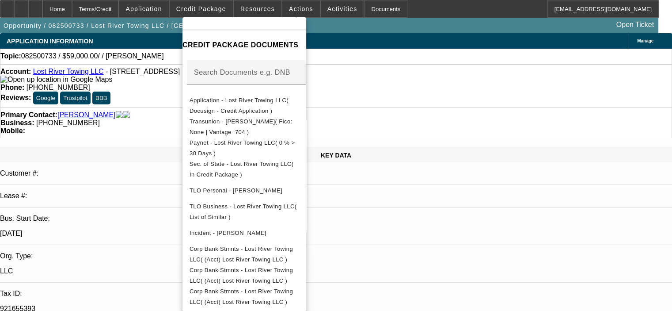
click at [500, 258] on div at bounding box center [336, 155] width 672 height 311
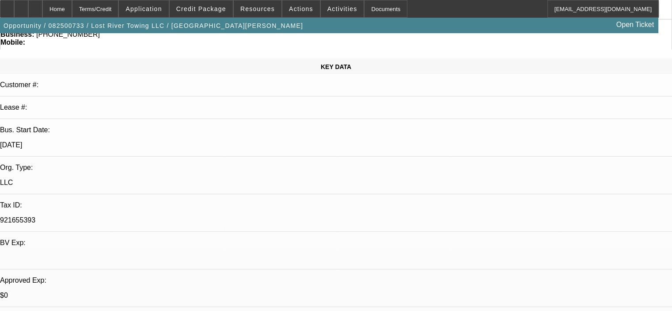
scroll to position [0, 0]
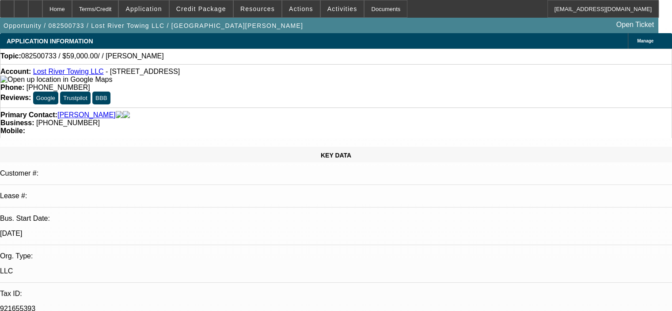
click at [62, 75] on link "Lost River Towing LLC" at bounding box center [68, 72] width 71 height 8
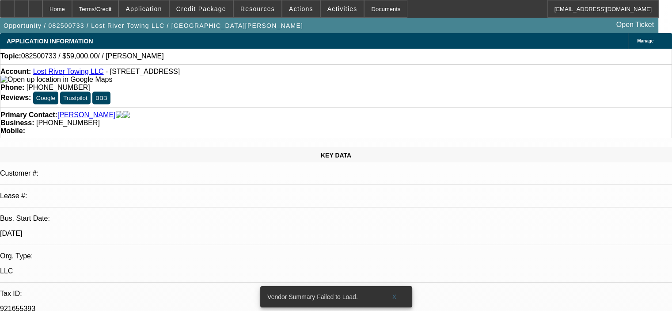
select select "0"
select select "2"
select select "0.1"
select select "4"
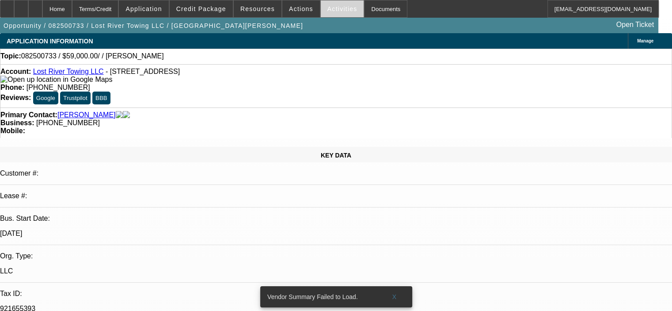
click at [328, 8] on span "Activities" at bounding box center [343, 8] width 30 height 7
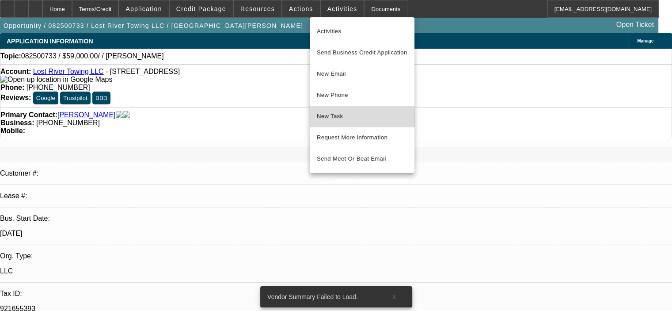
click at [344, 122] on button "New Task" at bounding box center [362, 116] width 105 height 21
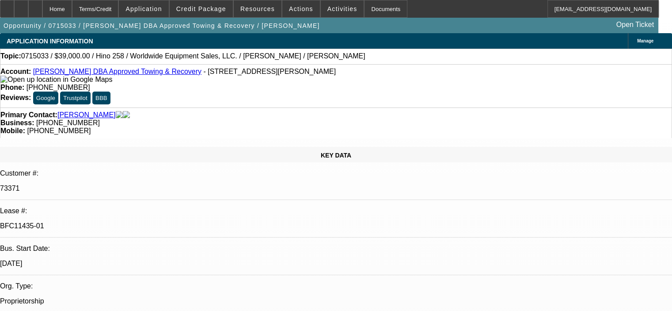
select select "0"
select select "2"
select select "0"
select select "6"
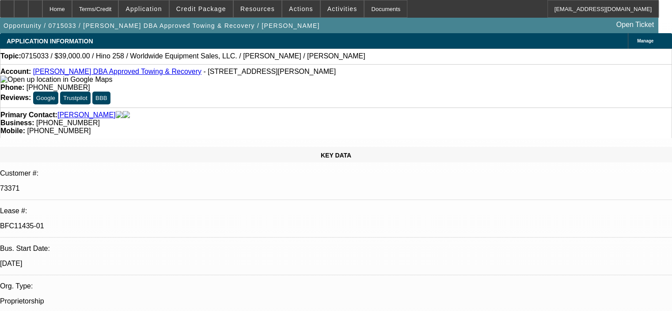
select select "0"
select select "3"
select select "2"
select select "0"
select select "6"
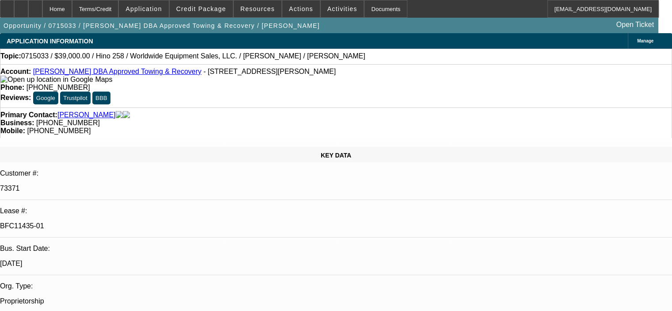
select select "0"
select select "3"
select select "2"
select select "0"
select select "6"
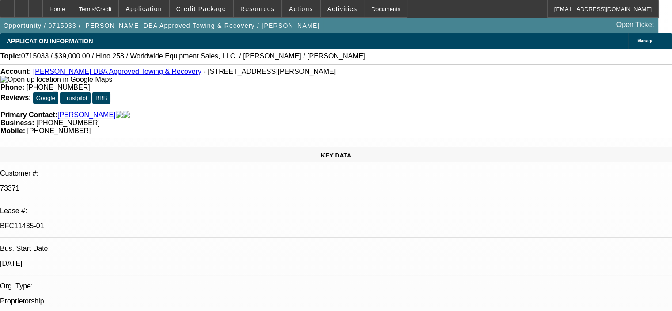
select select "0"
select select "3"
select select "2"
select select "0"
select select "6"
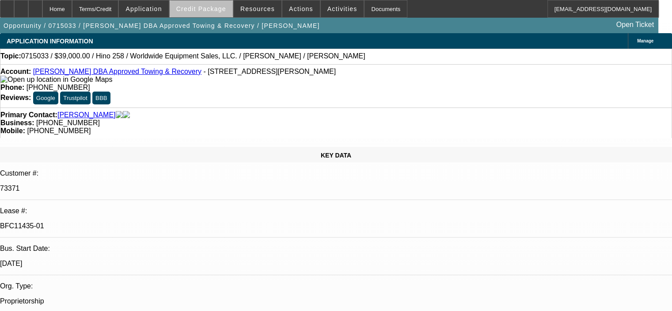
click at [221, 14] on span at bounding box center [201, 8] width 63 height 21
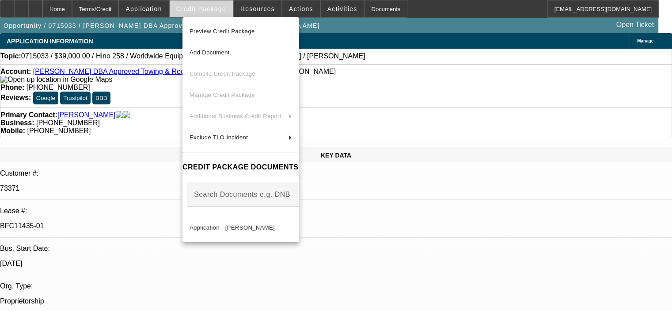
click at [221, 14] on div at bounding box center [336, 155] width 672 height 311
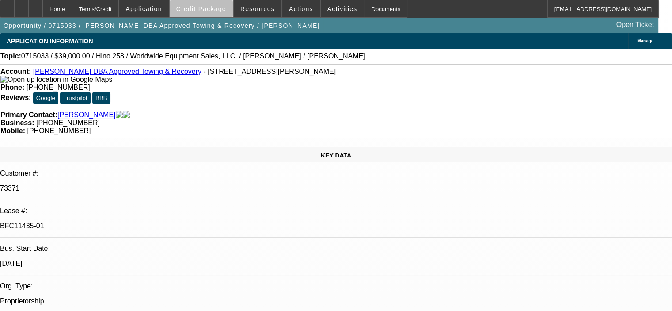
click at [214, 11] on span "Credit Package" at bounding box center [201, 8] width 50 height 7
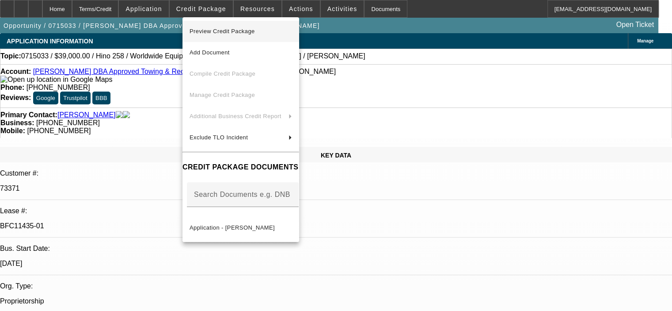
click at [216, 36] on span "Preview Credit Package" at bounding box center [241, 31] width 103 height 11
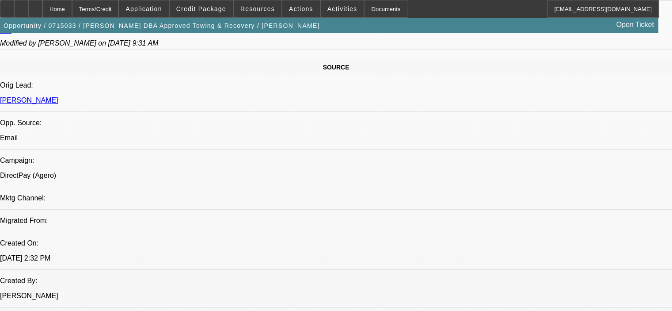
scroll to position [619, 0]
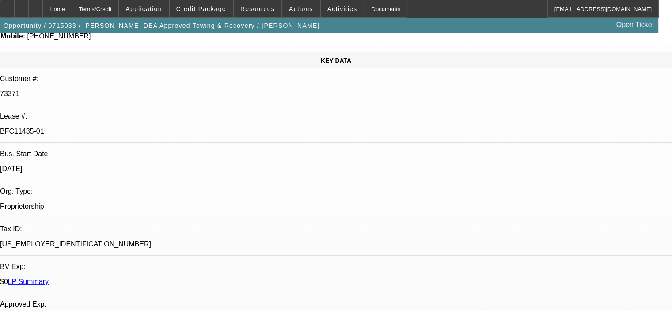
scroll to position [0, 0]
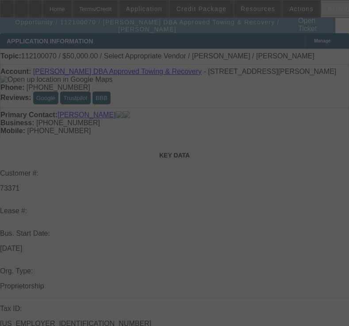
select select "0"
select select "2"
select select "0.1"
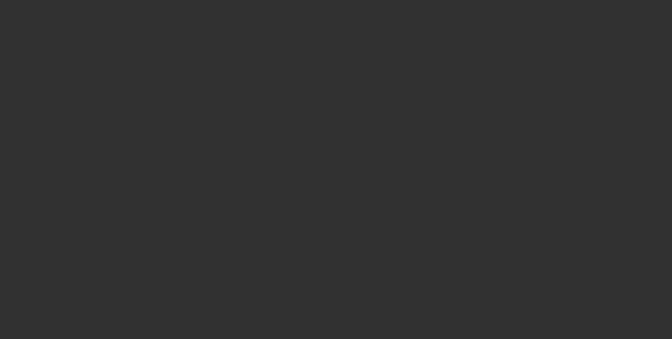
select select "0"
select select "2"
select select "0.1"
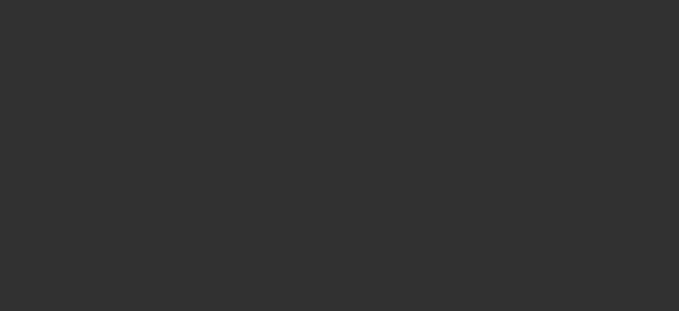
select select "0"
select select "6"
select select "0"
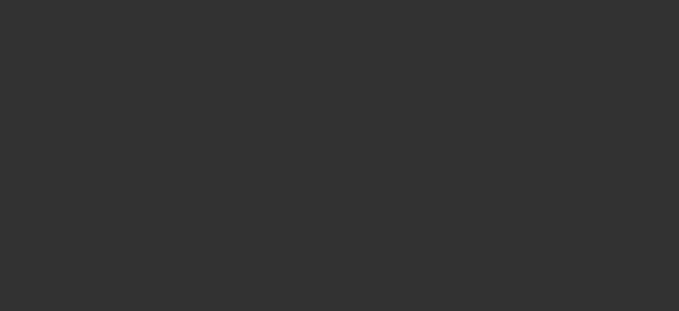
select select "0"
select select "6"
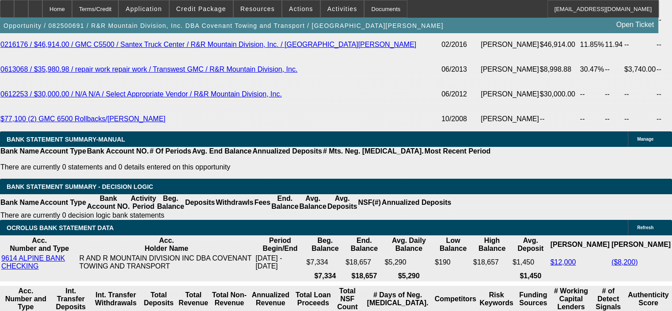
scroll to position [1813, 0]
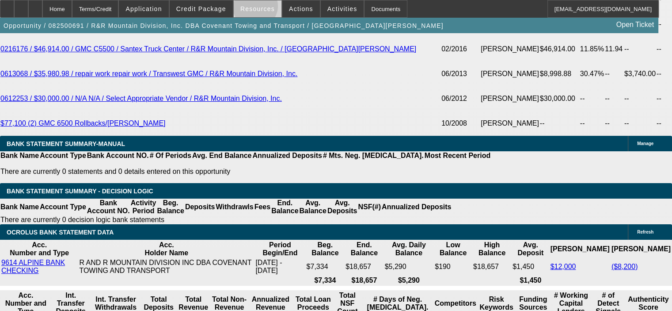
click at [258, 8] on span "Resources" at bounding box center [257, 8] width 34 height 7
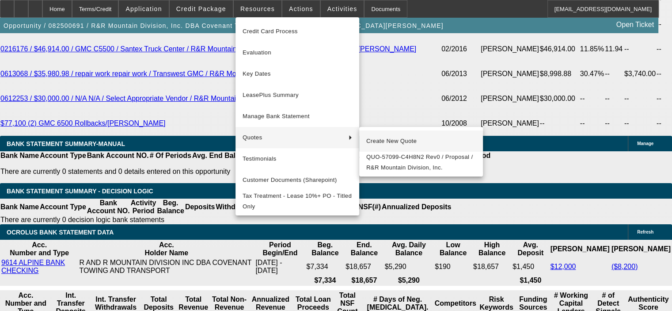
click at [419, 138] on span "Create New Quote" at bounding box center [421, 141] width 110 height 11
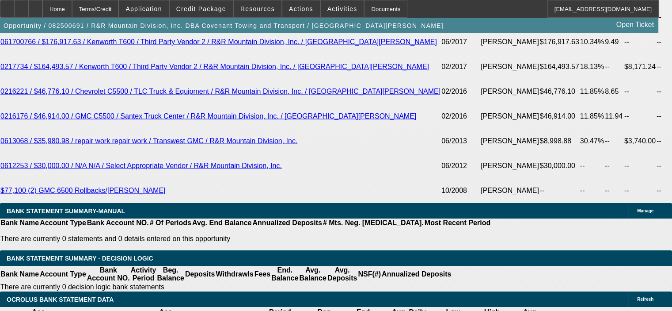
scroll to position [1768, 0]
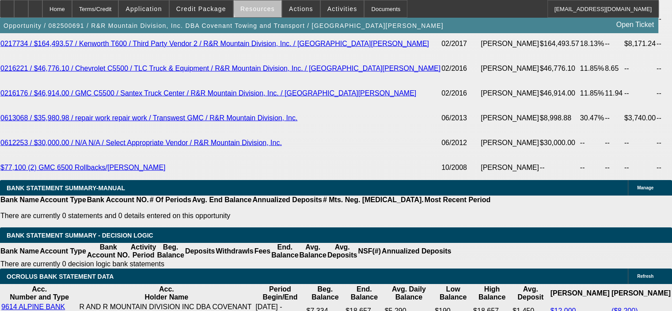
click at [260, 8] on span "Resources" at bounding box center [257, 8] width 34 height 7
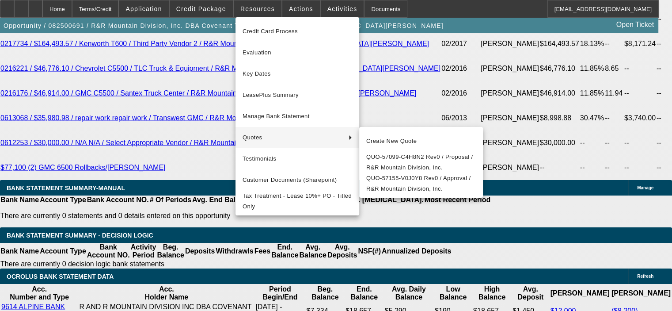
drag, startPoint x: 390, startPoint y: 306, endPoint x: 391, endPoint y: 278, distance: 28.3
click at [391, 305] on div at bounding box center [336, 155] width 672 height 311
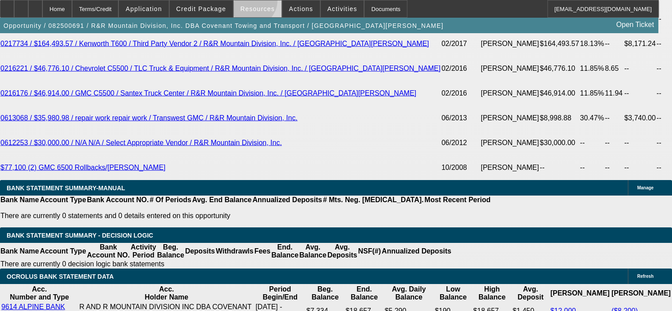
click at [252, 2] on span at bounding box center [258, 8] width 48 height 21
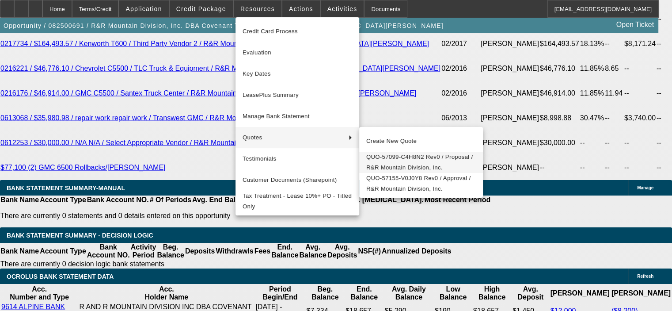
click at [401, 159] on span "QUO-57099-C4H8N2 Rev0 / Proposal / R&R Mountain Division, Inc." at bounding box center [421, 162] width 110 height 21
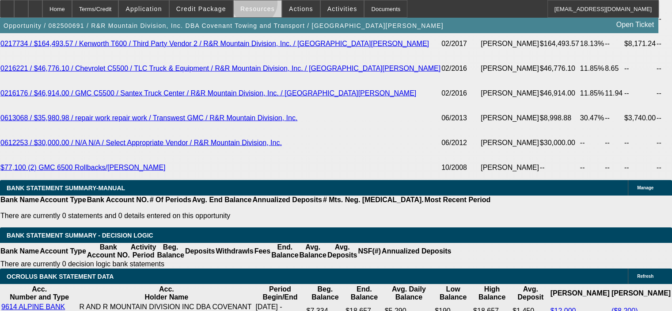
click at [256, 5] on span at bounding box center [258, 8] width 48 height 21
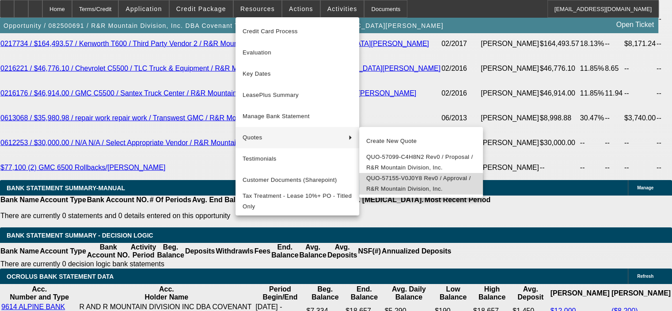
click at [413, 191] on span "QUO-57155-V0J0Y8 Rev0 / Approval / R&R Mountain Division, Inc." at bounding box center [421, 183] width 110 height 21
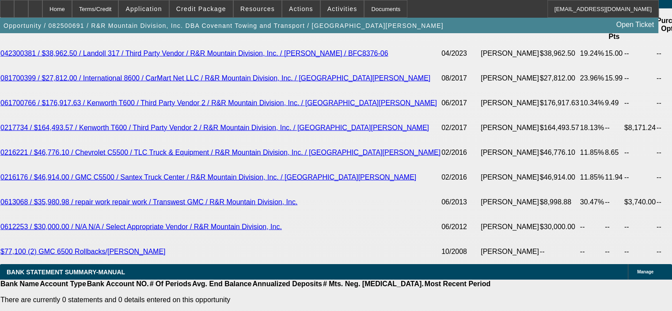
scroll to position [1680, 0]
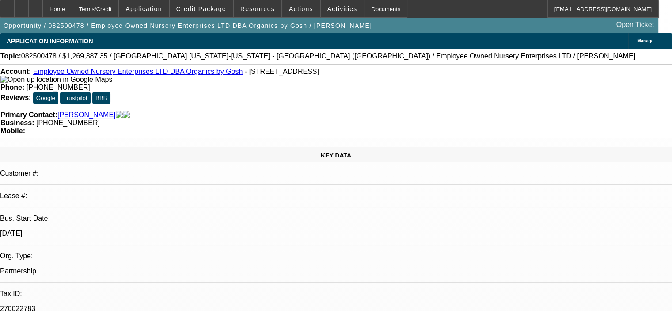
select select "0"
select select "2"
select select "0.1"
select select "1"
select select "2"
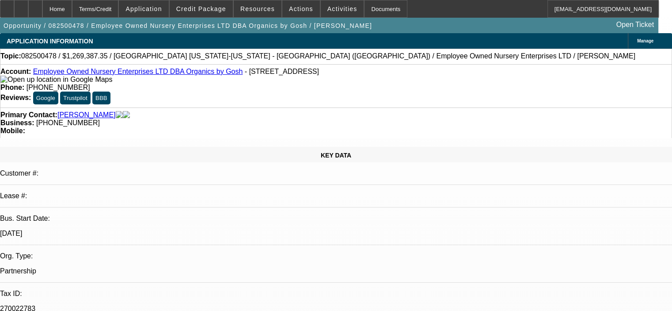
select select "4"
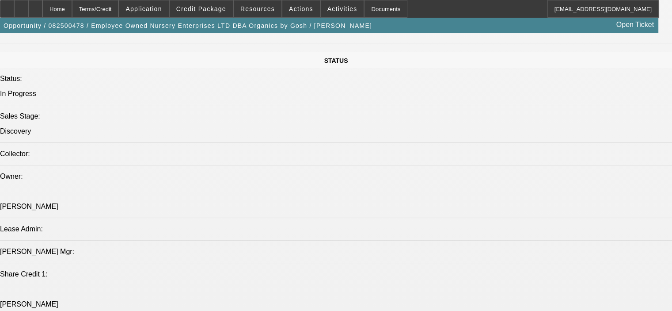
scroll to position [1105, 0]
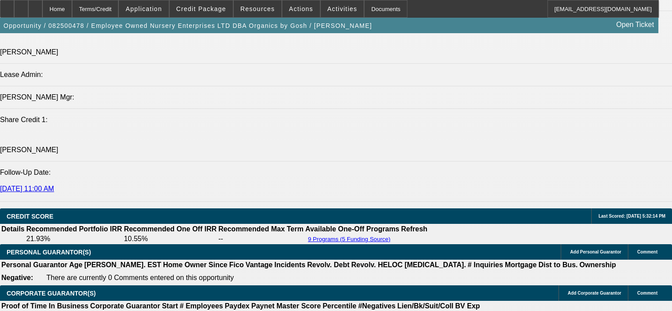
select select "0.1"
type input "$126,938.74"
type input "UNKNOWN"
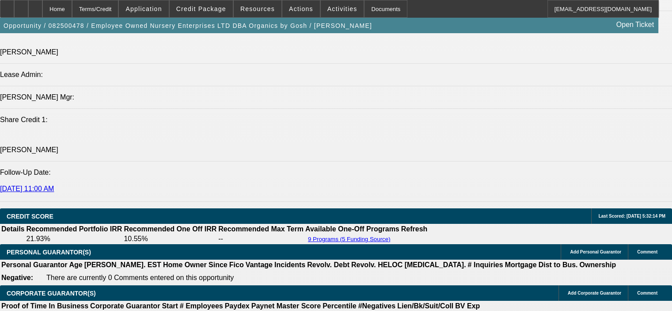
type input "$45,459.62"
type input "$22,729.81"
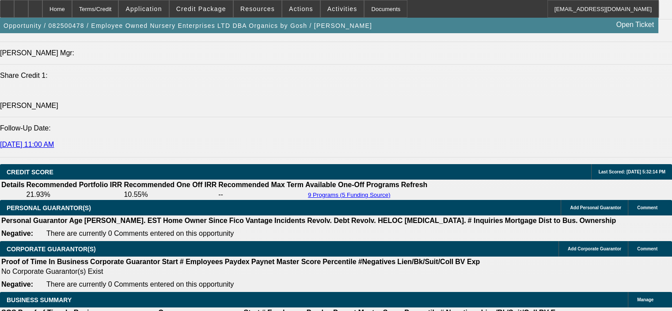
drag, startPoint x: 151, startPoint y: 256, endPoint x: 180, endPoint y: 251, distance: 29.7
type input "84"
type input "$293,377.50"
type input "$146,688.75"
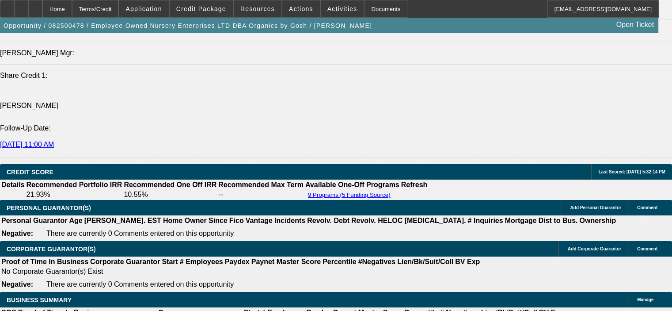
type input "$34,709.04"
type input "$17,354.52"
type input "84"
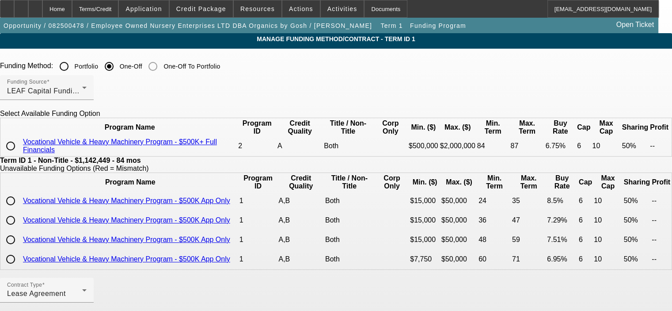
click at [19, 155] on input "radio" at bounding box center [11, 146] width 18 height 18
radio input "true"
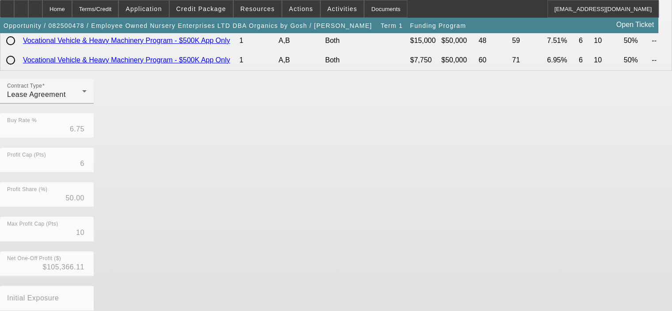
scroll to position [247, 0]
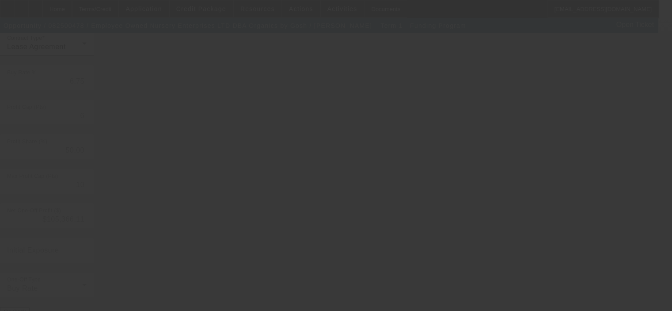
type input "6.90"
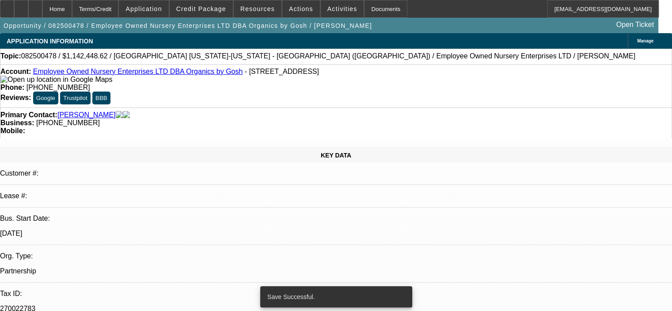
select select "0.1"
select select "2"
select select "0.1"
select select "4"
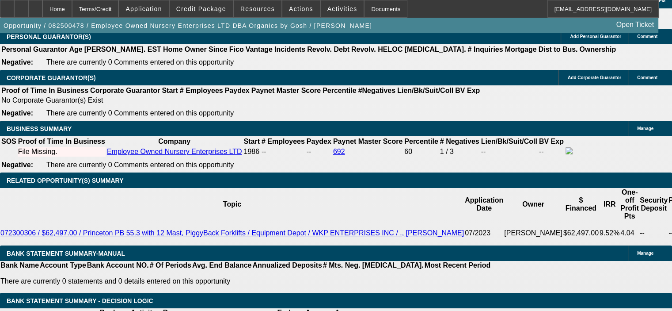
scroll to position [1326, 0]
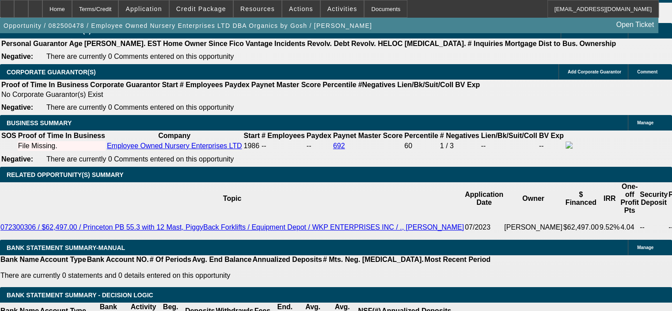
drag, startPoint x: 169, startPoint y: 74, endPoint x: 196, endPoint y: 75, distance: 27.0
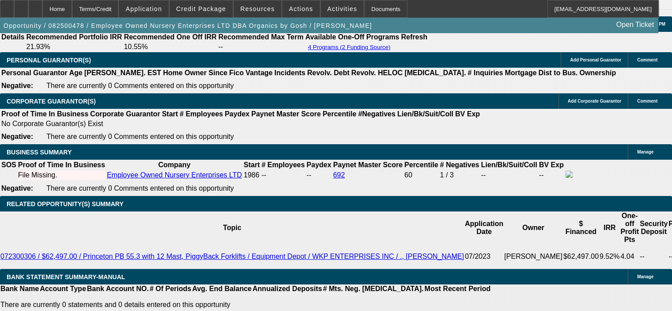
scroll to position [1194, 0]
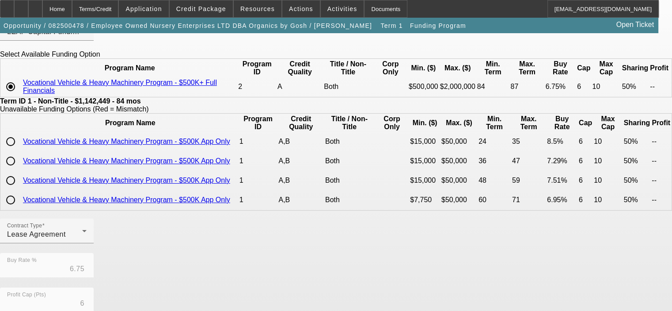
scroll to position [133, 0]
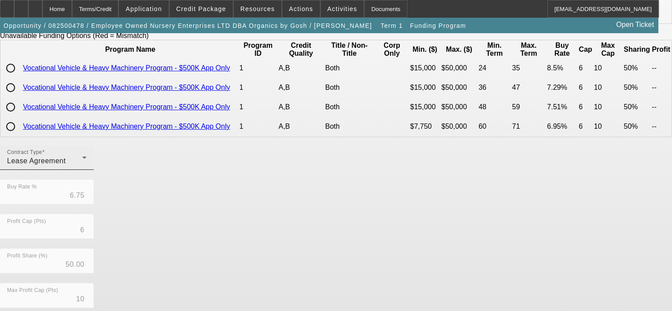
click at [87, 168] on div "Contract Type Lease Agreement" at bounding box center [47, 157] width 80 height 25
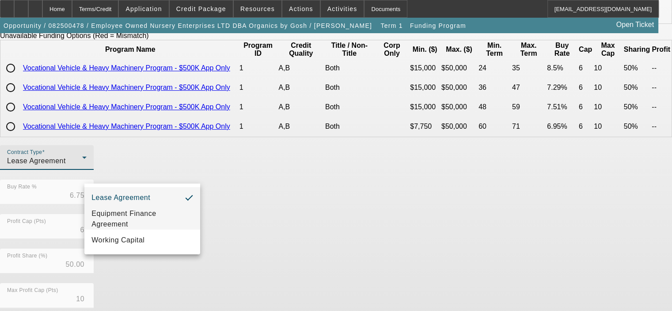
click at [161, 216] on span "Equipment Finance Agreement" at bounding box center [143, 218] width 102 height 21
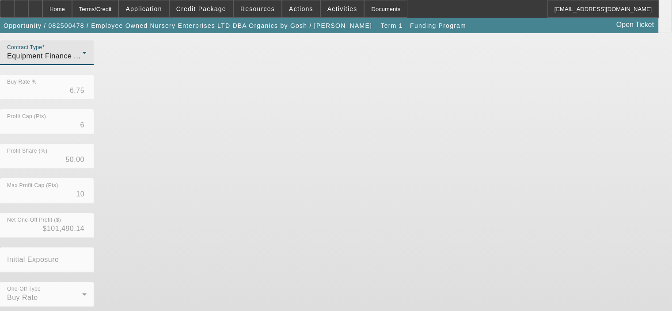
scroll to position [247, 0]
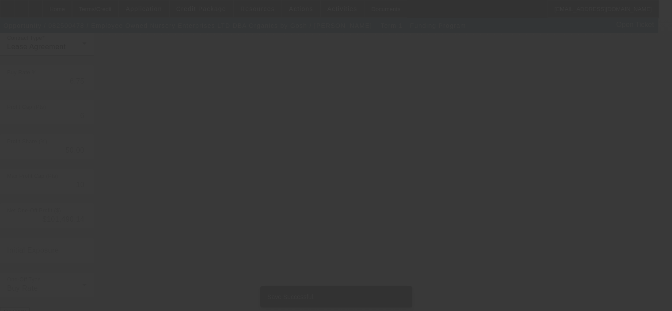
scroll to position [0, 0]
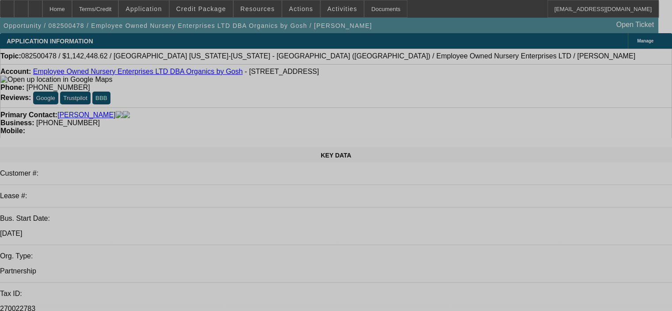
select select "0.1"
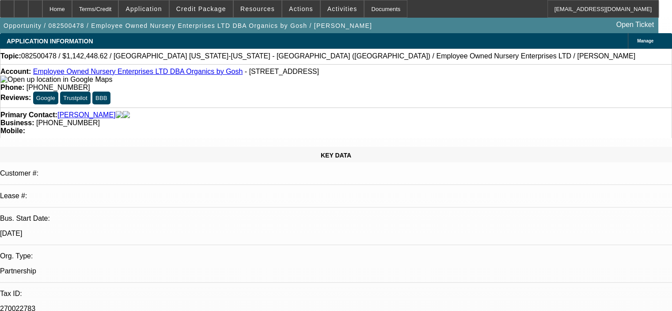
select select "2"
select select "0"
select select "6"
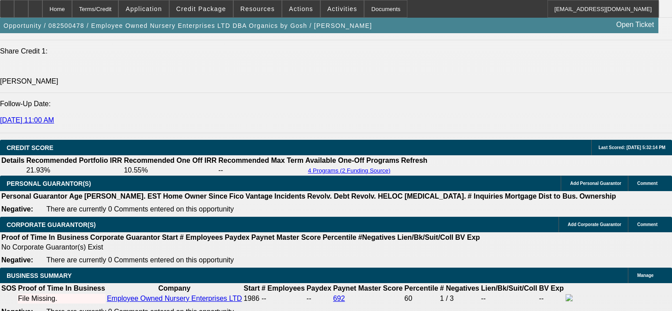
scroll to position [1194, 0]
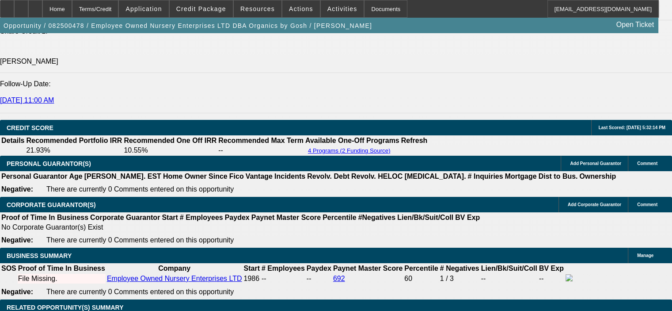
type input "0"
drag, startPoint x: 123, startPoint y: 221, endPoint x: 173, endPoint y: 221, distance: 50.0
type input "UNKNOWN"
type input "$126,938.73"
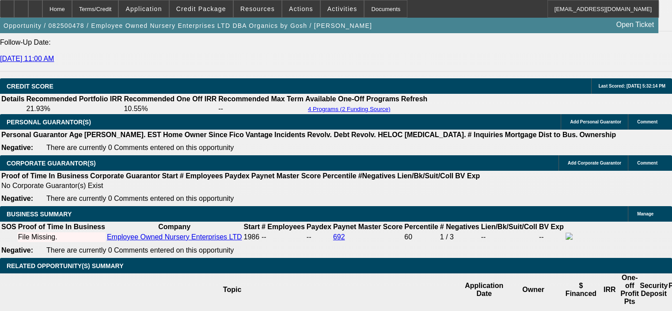
scroll to position [1238, 0]
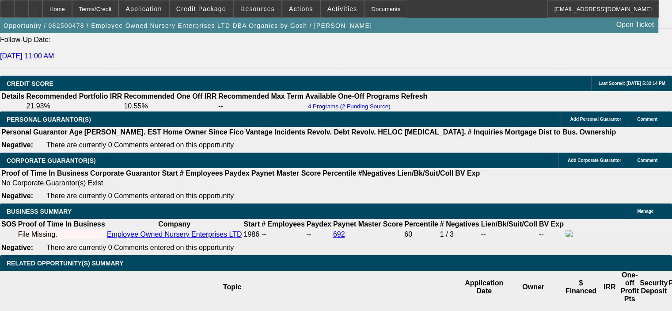
drag, startPoint x: 170, startPoint y: 167, endPoint x: 210, endPoint y: 164, distance: 40.8
type input "6."
type input "$33,379.04"
type input "$16,689.52"
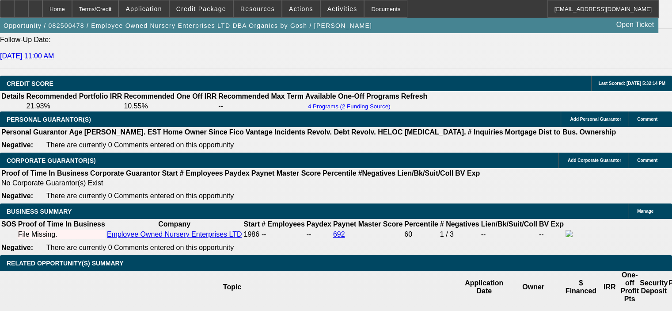
type input "6.5"
type input "$33,929.44"
type input "$16,964.72"
type input "6.5"
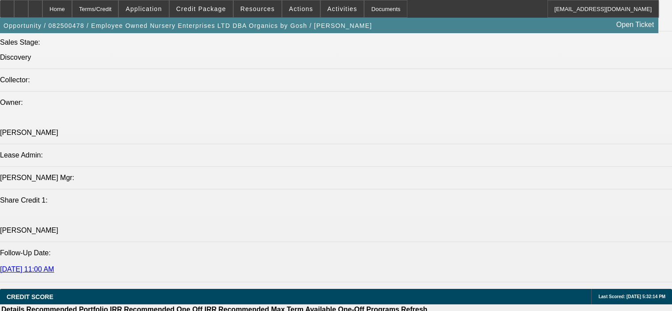
scroll to position [1017, 0]
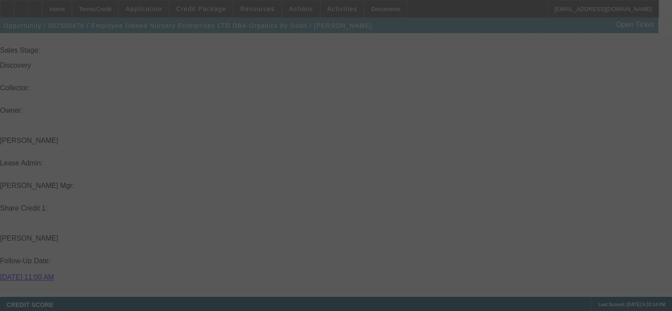
select select "0.1"
select select "2"
select select "0"
select select "6"
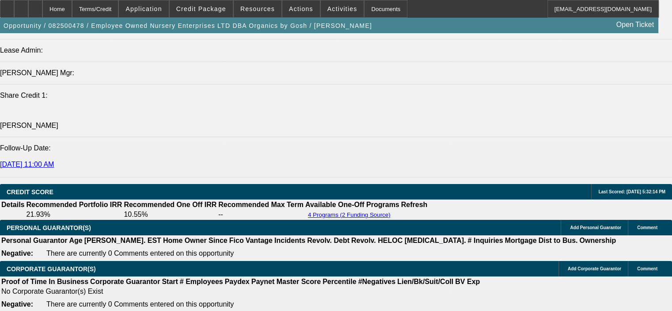
scroll to position [1105, 0]
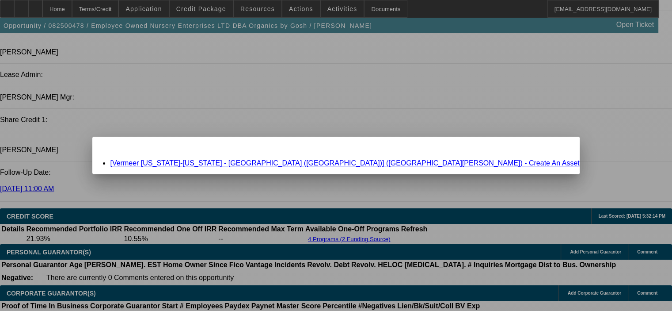
click at [562, 147] on span "Close" at bounding box center [568, 144] width 12 height 5
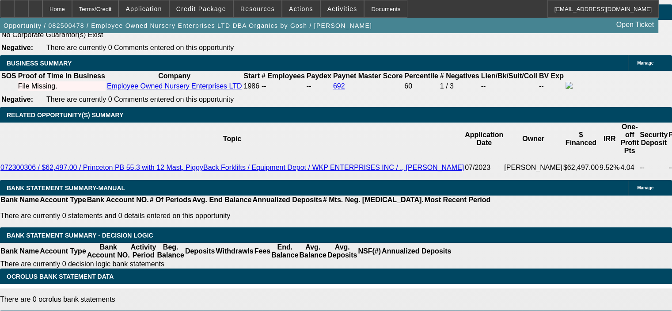
scroll to position [1370, 0]
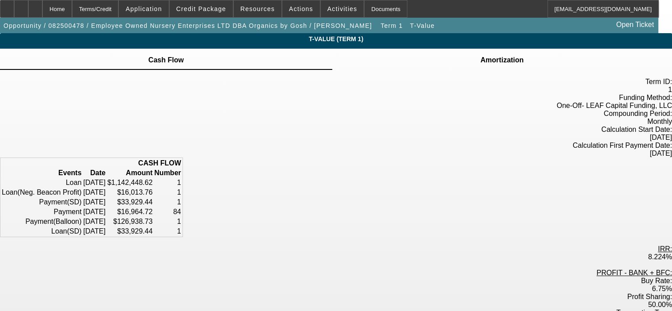
scroll to position [44, 0]
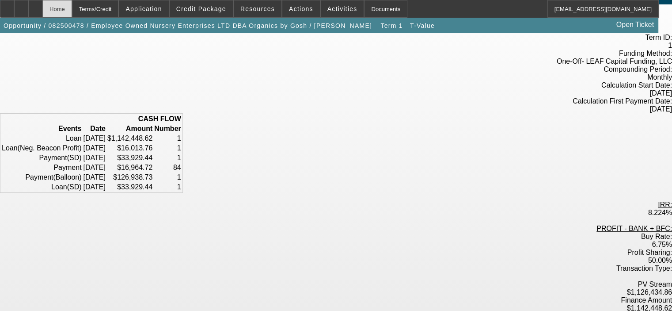
click at [72, 11] on div "Home" at bounding box center [57, 9] width 30 height 18
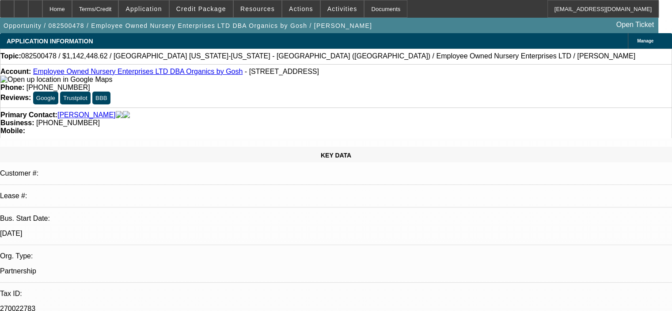
select select "0.1"
select select "2"
select select "0"
select select "6"
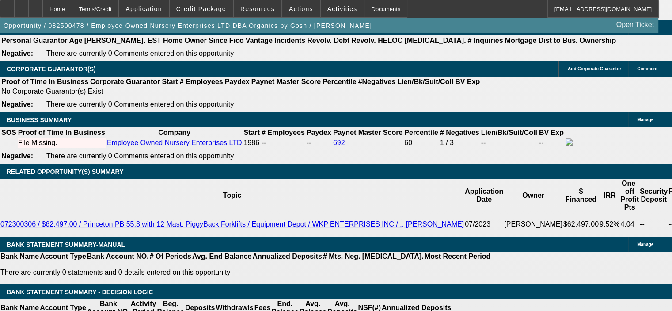
scroll to position [1332, 0]
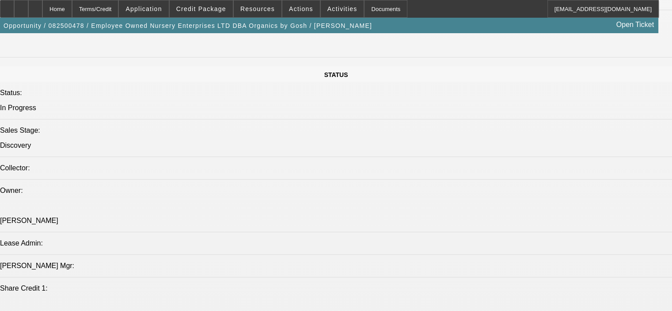
scroll to position [934, 0]
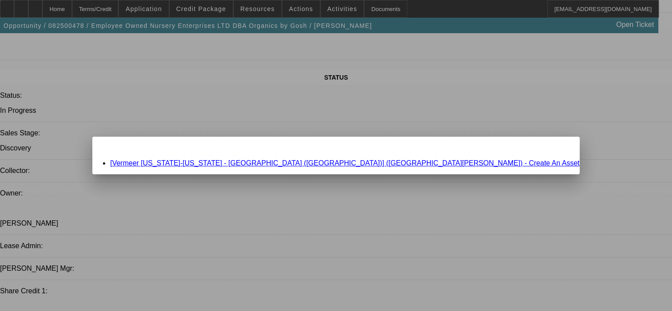
scroll to position [0, 0]
click at [562, 147] on span "Close" at bounding box center [568, 144] width 12 height 5
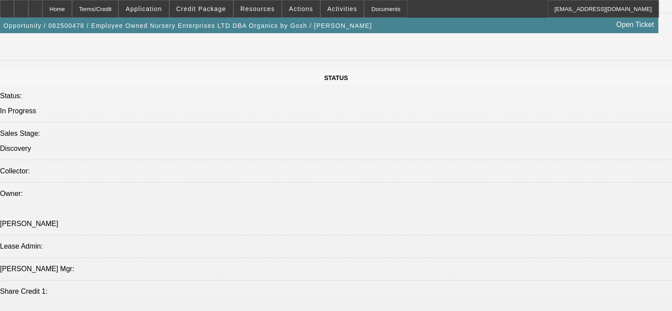
scroll to position [978, 0]
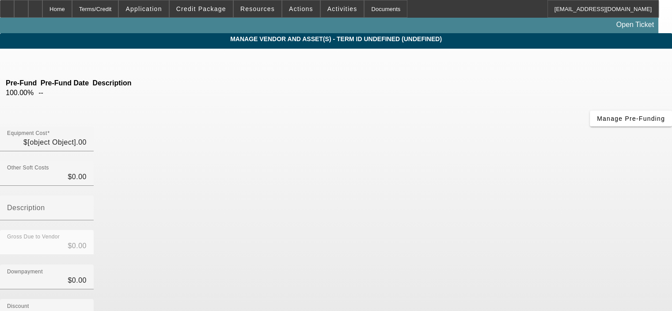
type input "$1,231,802.35"
type input "$37,585.00"
type input "CAT Engine Warranty"
type input "$1,269,387.35"
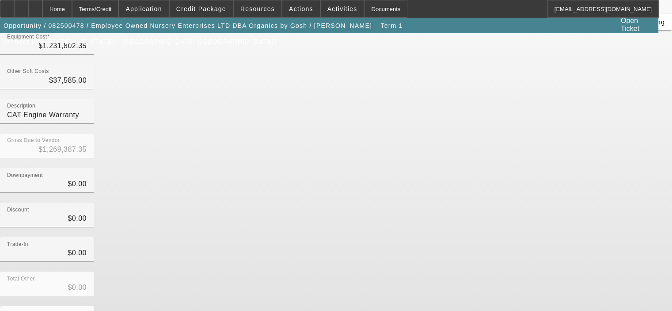
scroll to position [98, 0]
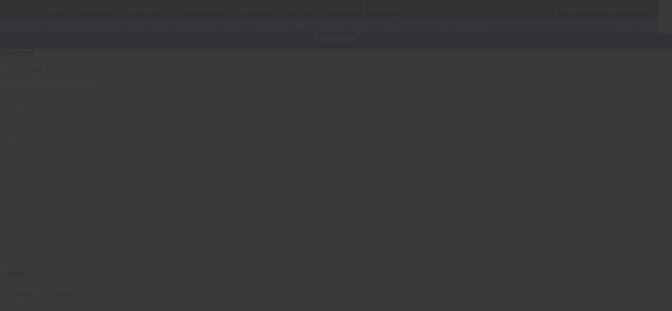
type input "2040 FM 969"
type input "Elgin"
type input "78621"
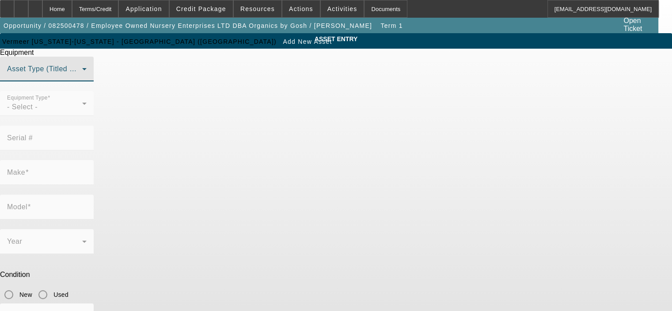
click at [82, 78] on span at bounding box center [44, 72] width 75 height 11
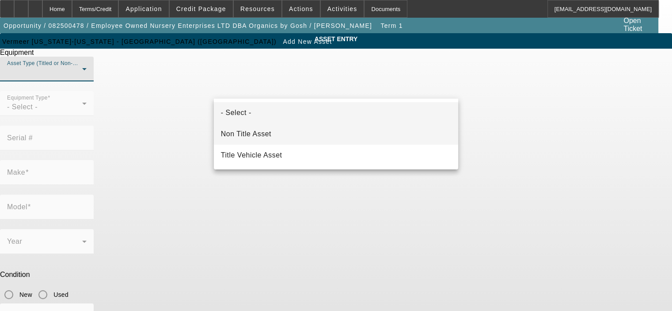
click at [317, 131] on mat-option "Non Title Asset" at bounding box center [336, 133] width 244 height 21
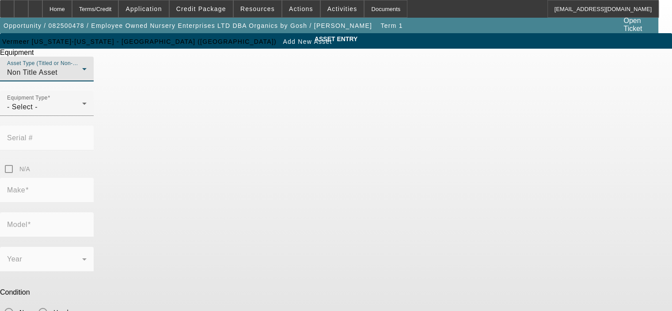
click at [82, 78] on div "Non Title Asset" at bounding box center [44, 72] width 75 height 11
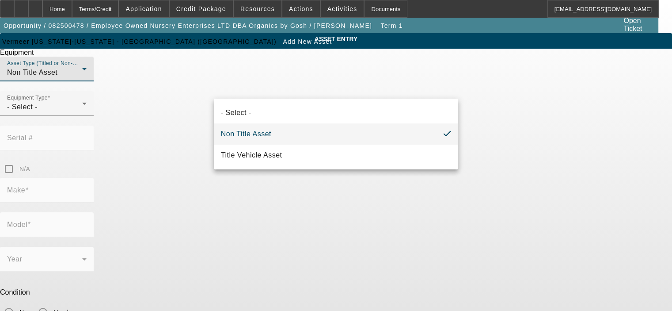
click at [508, 143] on div at bounding box center [336, 155] width 672 height 311
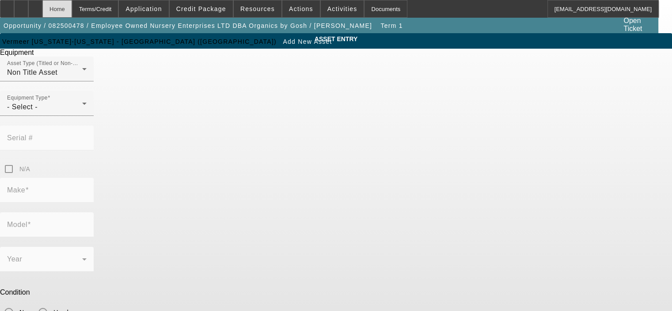
click at [72, 5] on div "Home" at bounding box center [57, 9] width 30 height 18
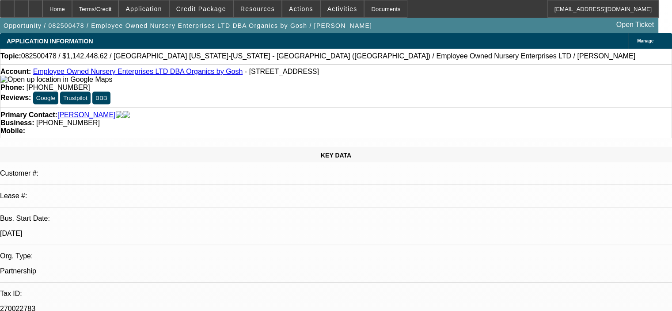
select select "0.1"
select select "2"
select select "0"
select select "6"
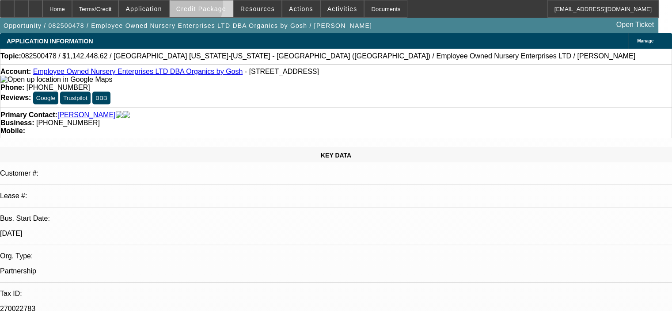
click at [204, 8] on span "Credit Package" at bounding box center [201, 8] width 50 height 7
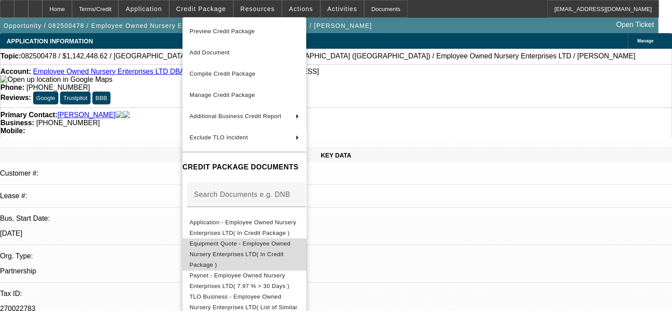
click at [252, 246] on span "Equipment Quote - Employee Owned Nursery Enterprises LTD( In Credit Package )" at bounding box center [240, 254] width 101 height 28
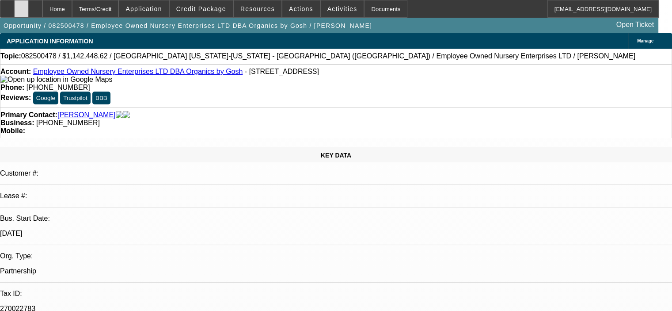
click at [28, 6] on div at bounding box center [21, 9] width 14 height 18
click at [204, 11] on span "Credit Package" at bounding box center [201, 8] width 50 height 7
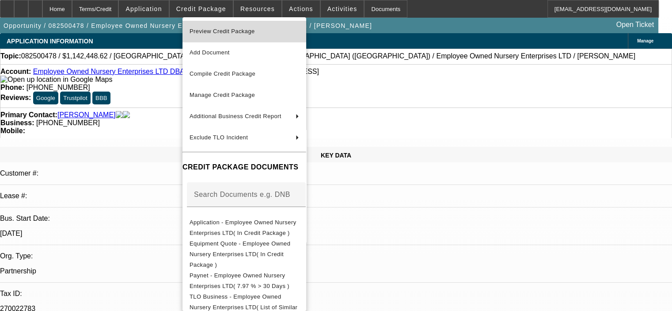
click at [217, 38] on button "Preview Credit Package" at bounding box center [245, 31] width 124 height 21
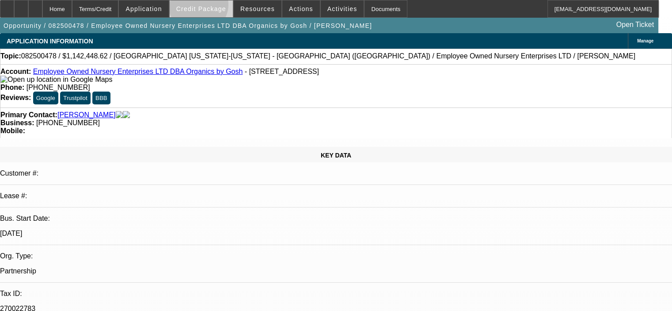
click at [211, 7] on span "Credit Package" at bounding box center [201, 8] width 50 height 7
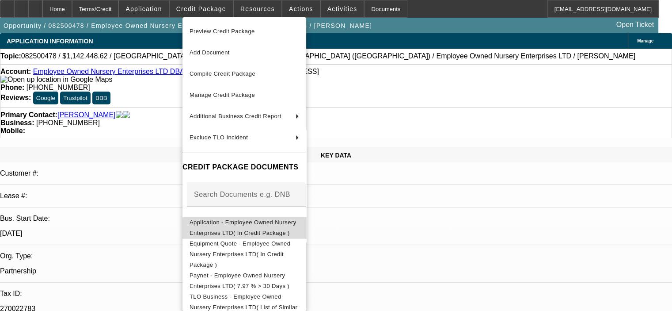
click at [245, 227] on span "Application - Employee Owned Nursery Enterprises LTD( In Credit Package )" at bounding box center [245, 227] width 110 height 21
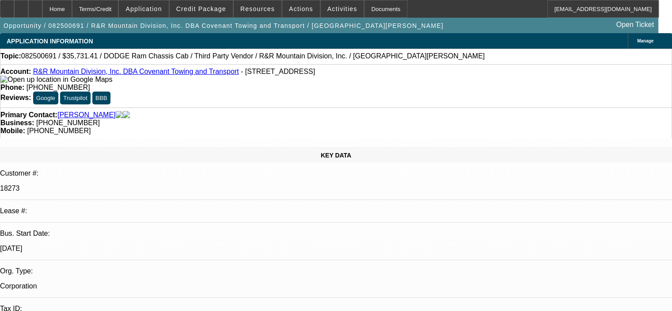
select select "0"
select select "6"
select select "0"
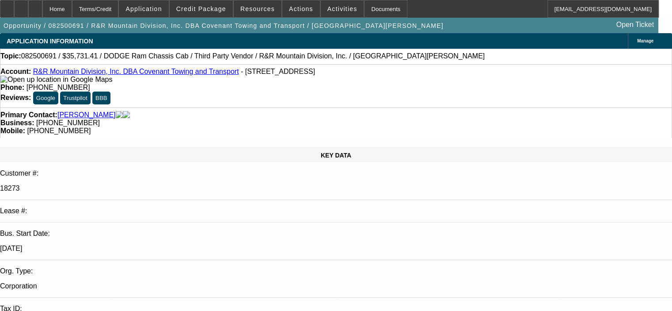
select select "0"
select select "6"
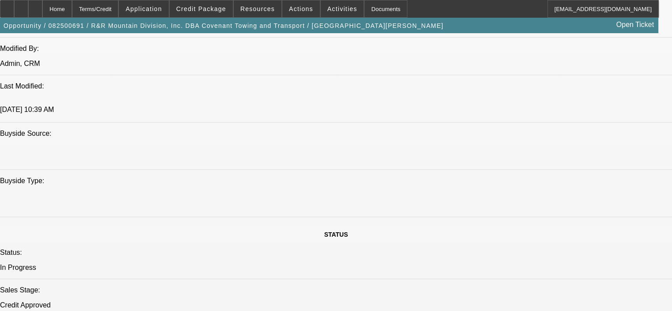
scroll to position [739, 0]
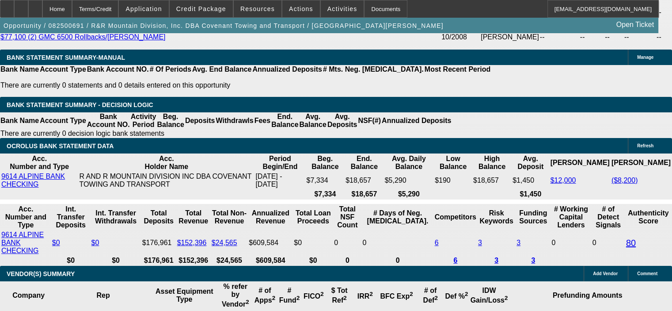
scroll to position [1844, 0]
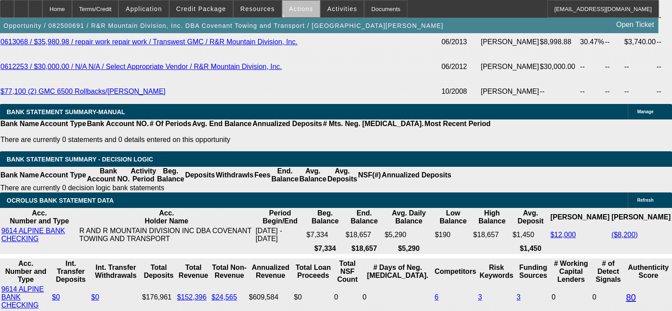
click at [298, 4] on span at bounding box center [301, 8] width 38 height 21
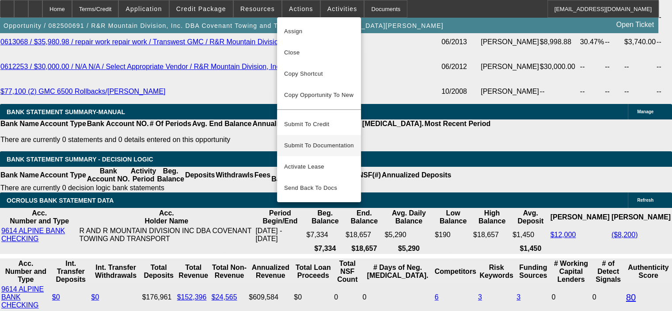
click at [317, 140] on span "Submit To Documentation" at bounding box center [319, 145] width 70 height 11
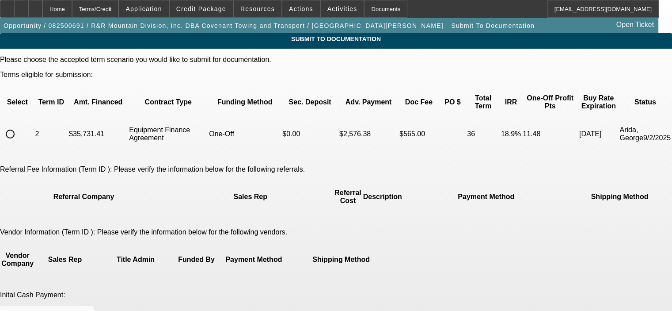
click at [19, 125] on input "radio" at bounding box center [10, 134] width 18 height 18
radio input "true"
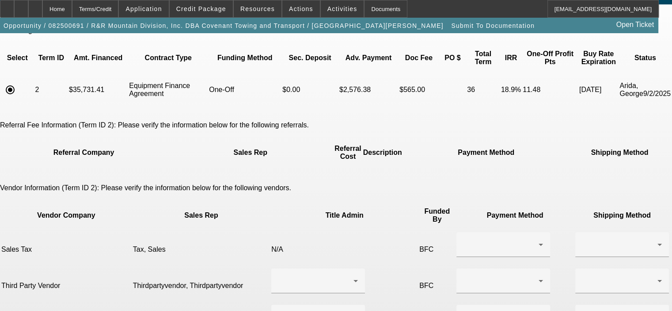
scroll to position [88, 0]
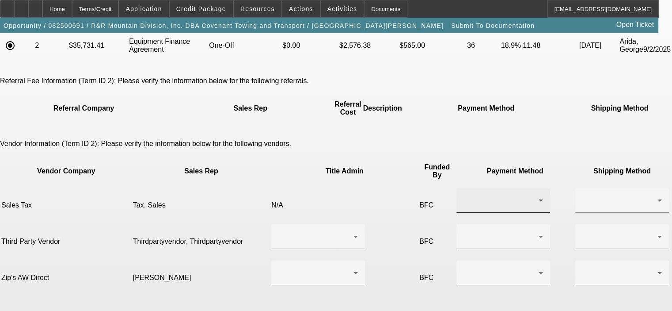
click at [464, 195] on div at bounding box center [501, 200] width 75 height 11
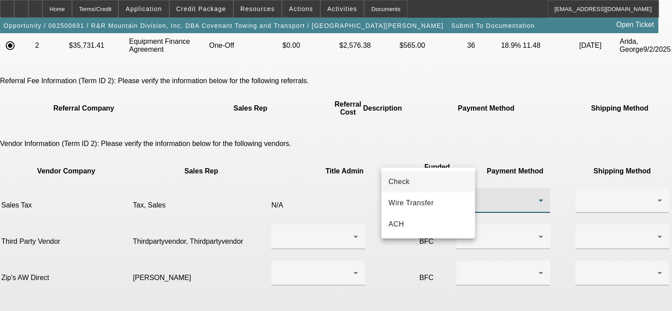
click at [433, 176] on mat-option "Check" at bounding box center [429, 181] width 94 height 21
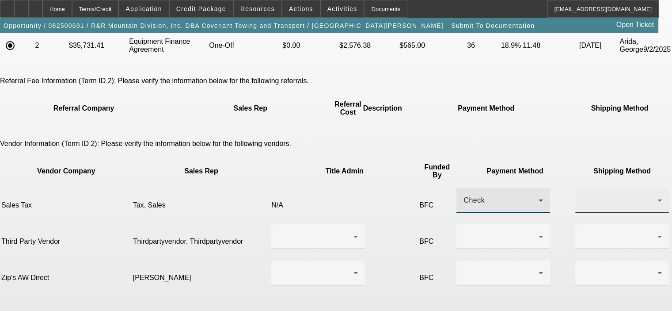
click at [583, 195] on div at bounding box center [620, 200] width 75 height 11
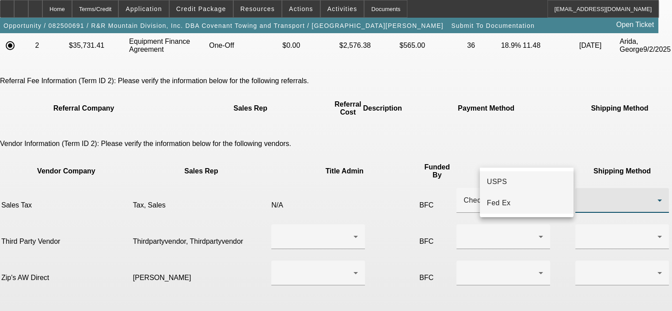
click at [545, 195] on mat-option "Fed Ex" at bounding box center [527, 202] width 94 height 21
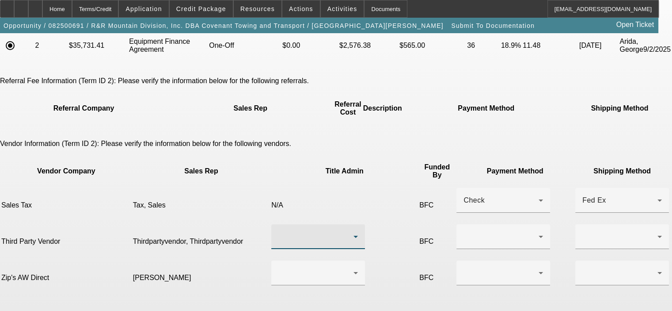
click at [331, 231] on div at bounding box center [316, 236] width 75 height 11
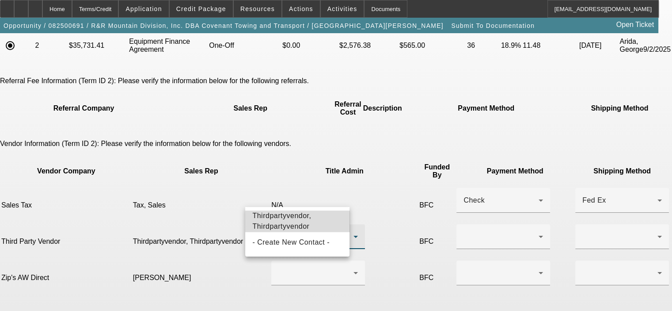
drag, startPoint x: 307, startPoint y: 228, endPoint x: 310, endPoint y: 222, distance: 5.9
click at [307, 228] on span "Thirdpartyvendor, Thirdpartyvendor" at bounding box center [297, 220] width 90 height 21
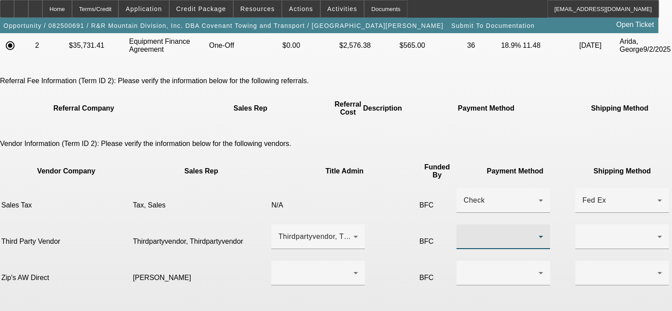
click at [464, 231] on div at bounding box center [501, 236] width 75 height 11
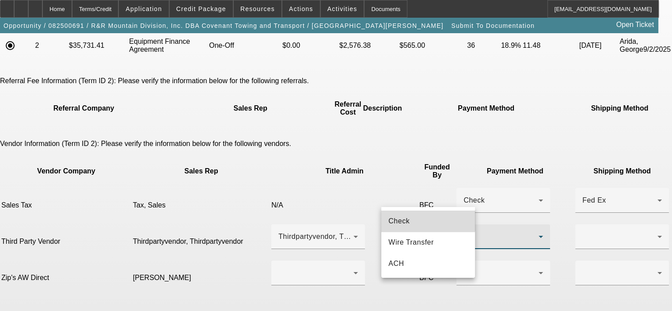
click at [426, 217] on mat-option "Check" at bounding box center [429, 220] width 94 height 21
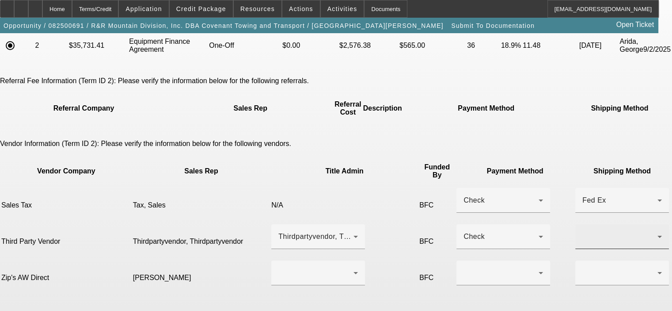
click at [583, 224] on div at bounding box center [623, 236] width 80 height 25
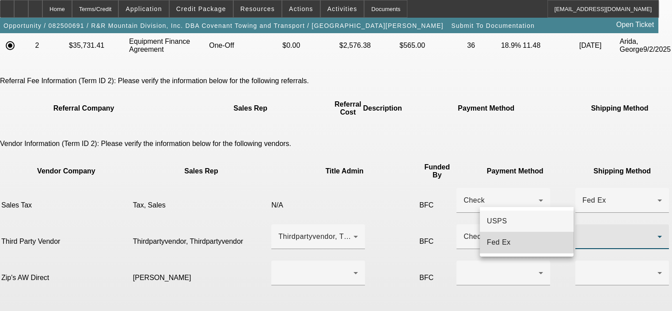
click at [521, 241] on mat-option "Fed Ex" at bounding box center [527, 242] width 94 height 21
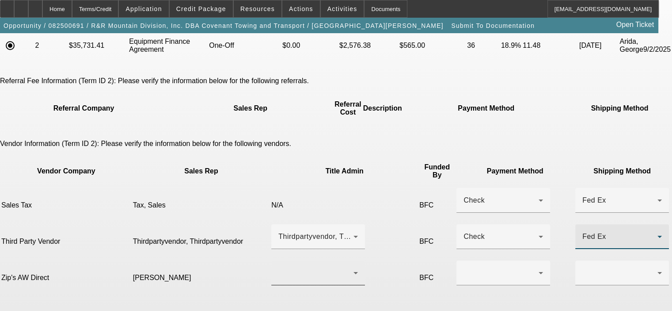
click at [297, 267] on div at bounding box center [316, 272] width 75 height 11
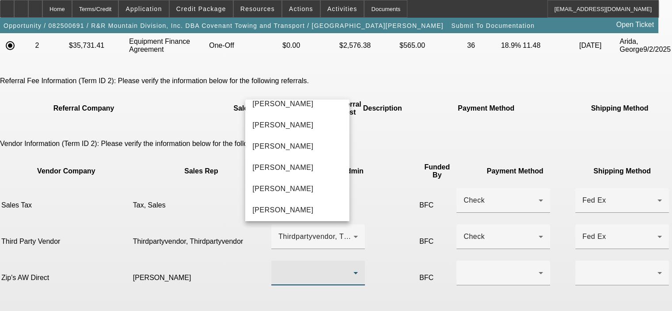
scroll to position [486, 0]
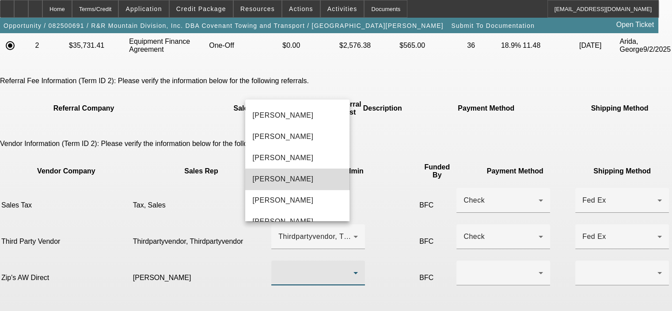
click at [322, 181] on mat-option "Shaw, Taneesha" at bounding box center [297, 178] width 104 height 21
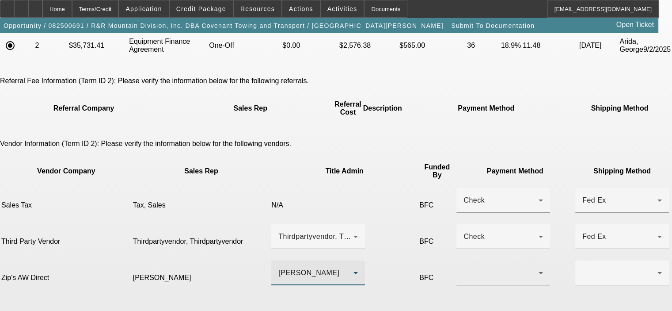
click at [464, 267] on div at bounding box center [501, 272] width 75 height 11
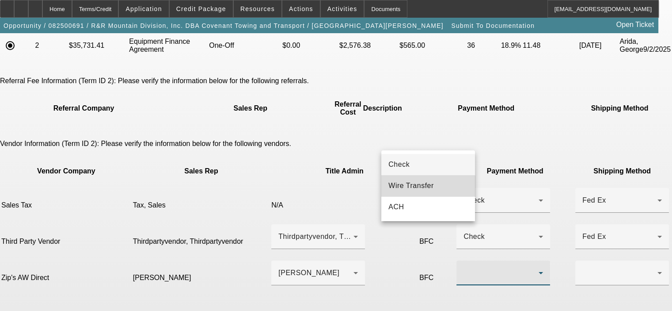
click at [427, 187] on span "Wire Transfer" at bounding box center [412, 185] width 46 height 11
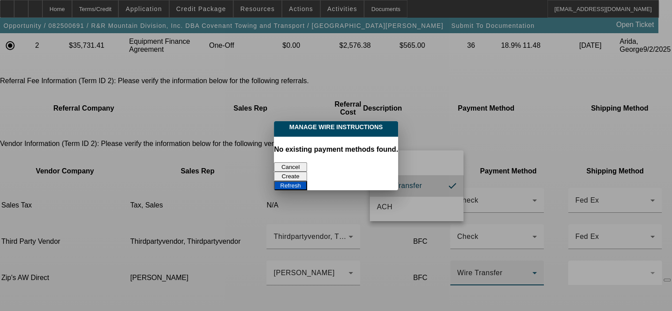
scroll to position [0, 0]
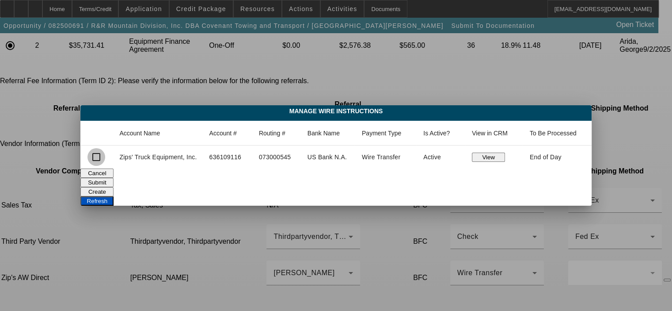
click at [97, 159] on input "checkbox" at bounding box center [97, 157] width 18 height 18
checkbox input "true"
click at [114, 178] on button "Submit" at bounding box center [96, 182] width 33 height 9
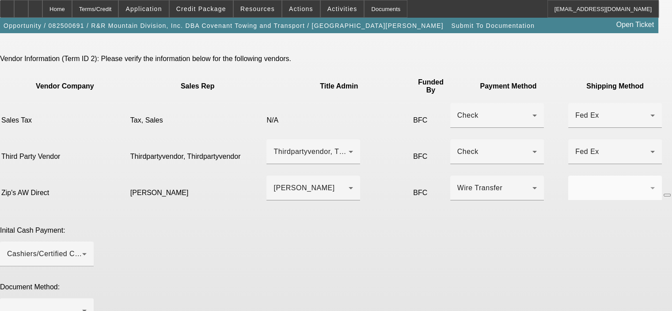
scroll to position [177, 0]
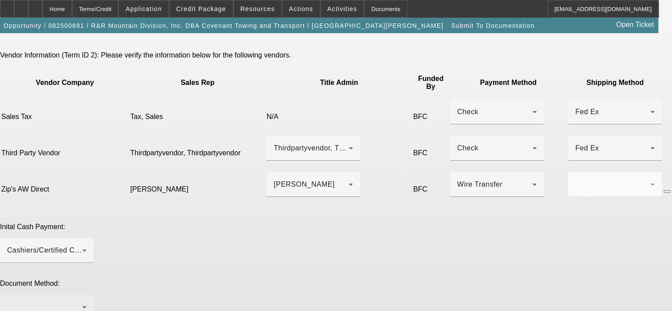
click at [82, 302] on div at bounding box center [44, 307] width 75 height 11
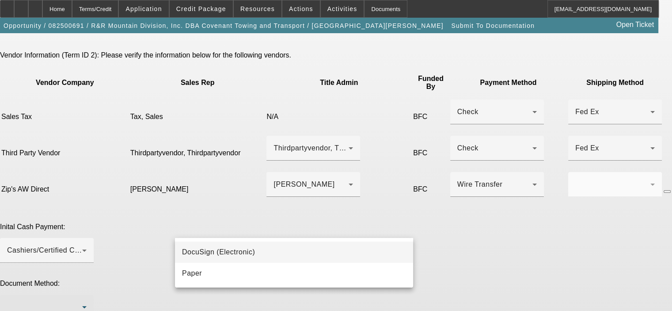
click at [275, 254] on mat-option "DocuSign (Electronic)" at bounding box center [294, 251] width 238 height 21
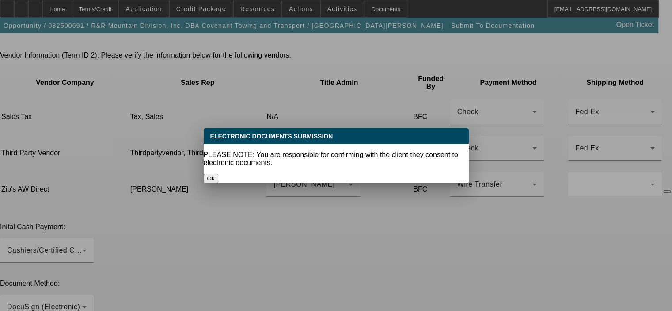
click at [218, 174] on button "Ok" at bounding box center [211, 178] width 15 height 9
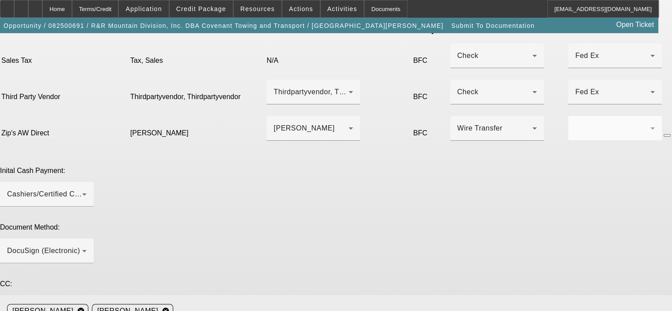
scroll to position [235, 0]
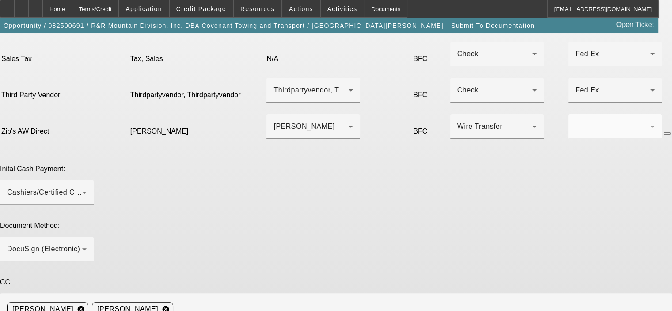
paste textarea "Please send the DocuSign email to Rose, [PHONE_NUMBER], [EMAIL_ADDRESS][DOMAIN_…"
type textarea "Please send the DocuSign email to Rose, 970-319-8894, rauman2@hotmail.com and R…"
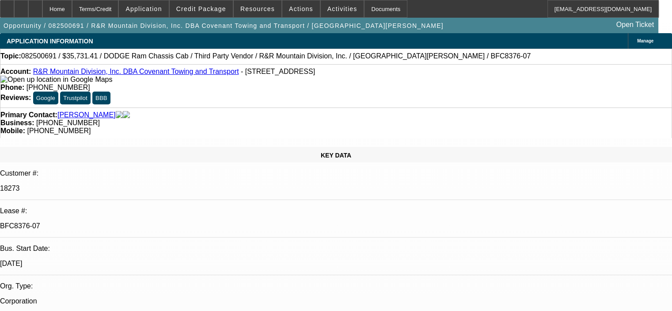
select select "0"
select select "6"
select select "0"
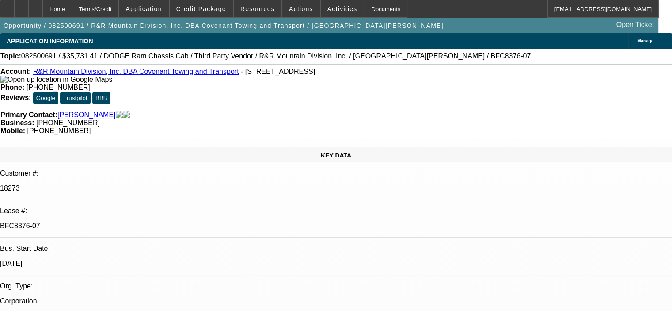
select select "0"
select select "6"
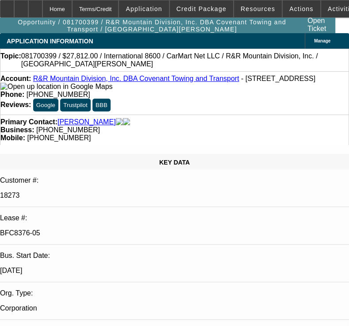
select select "0"
select select "6"
select select "0"
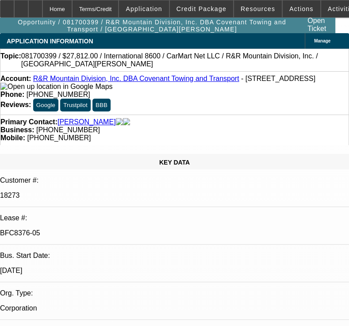
select select "0"
select select "6"
select select "0"
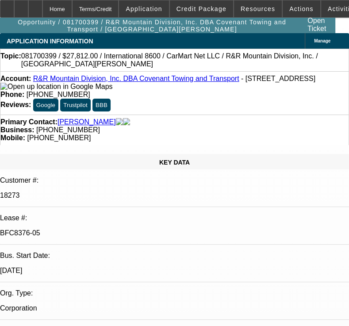
select select "0"
select select "6"
select select "0"
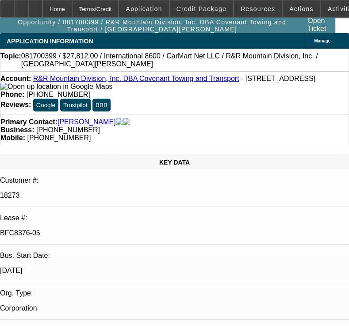
select select "6"
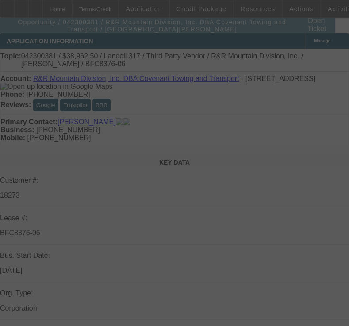
select select "0"
select select "6"
select select "0"
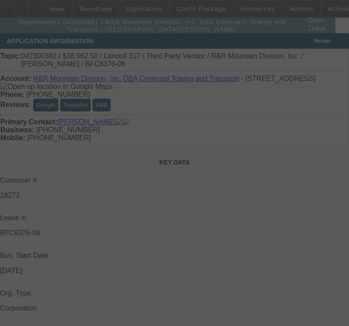
select select "0"
select select "6"
select select "0"
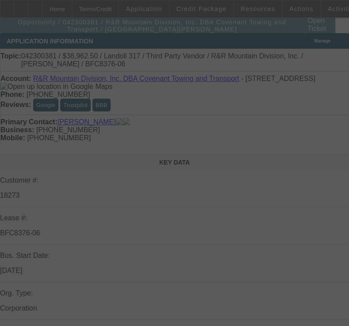
select select "0"
select select "6"
select select "0"
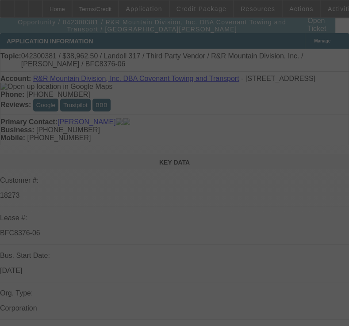
select select "6"
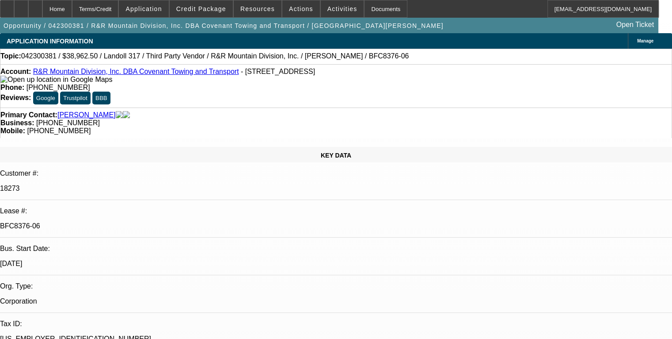
scroll to position [663, 0]
drag, startPoint x: 566, startPoint y: 256, endPoint x: 585, endPoint y: 267, distance: 21.8
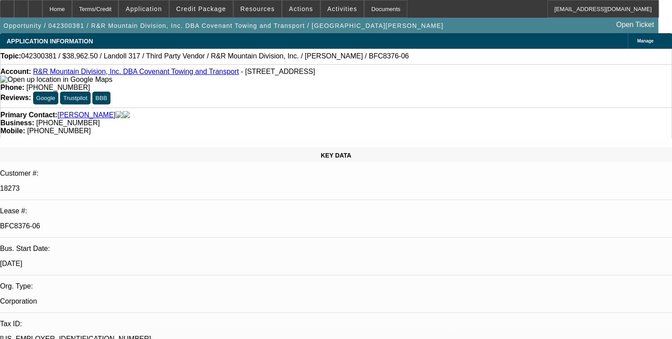
copy td "Please send the DocuSign email to Rose, [PHONE_NUMBER], [EMAIL_ADDRESS][DOMAIN_…"
